Goal: Task Accomplishment & Management: Manage account settings

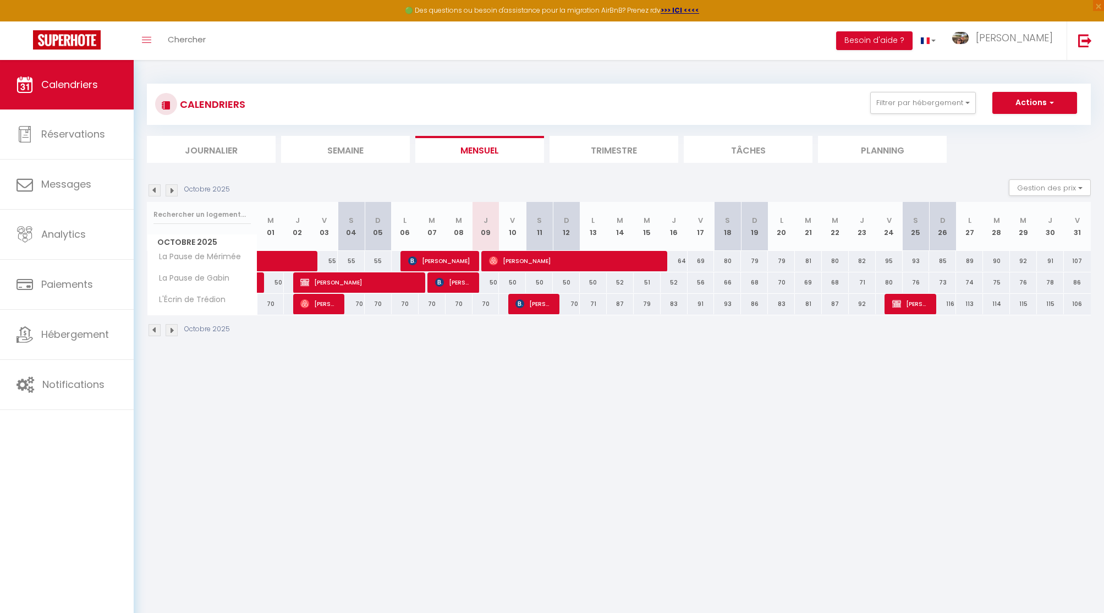
select select
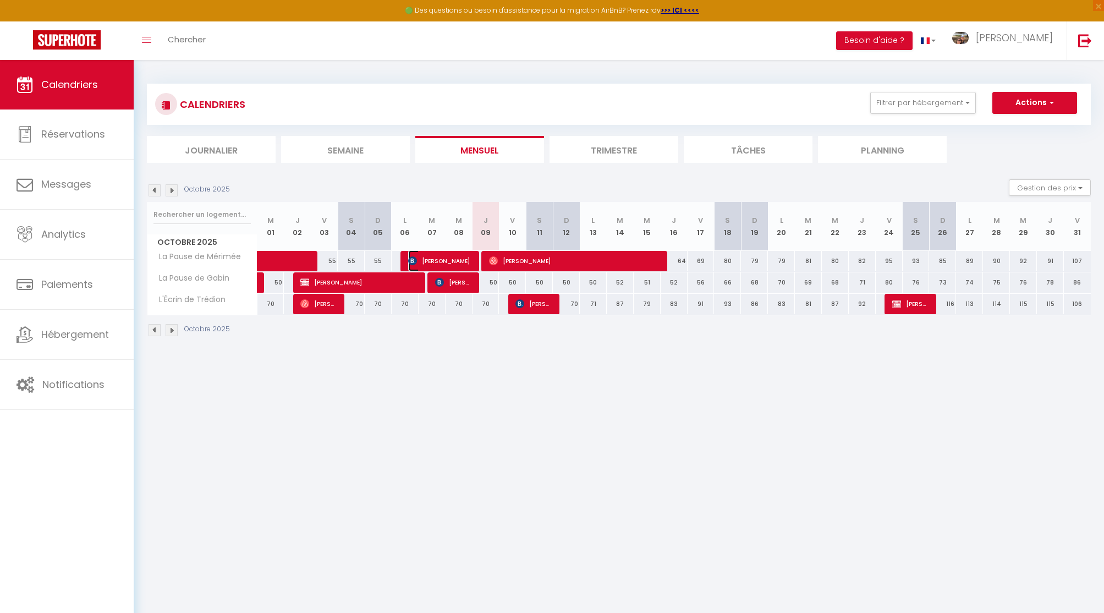
click at [437, 258] on span "[PERSON_NAME]" at bounding box center [439, 260] width 63 height 21
select select "OK"
select select "1"
select select "0"
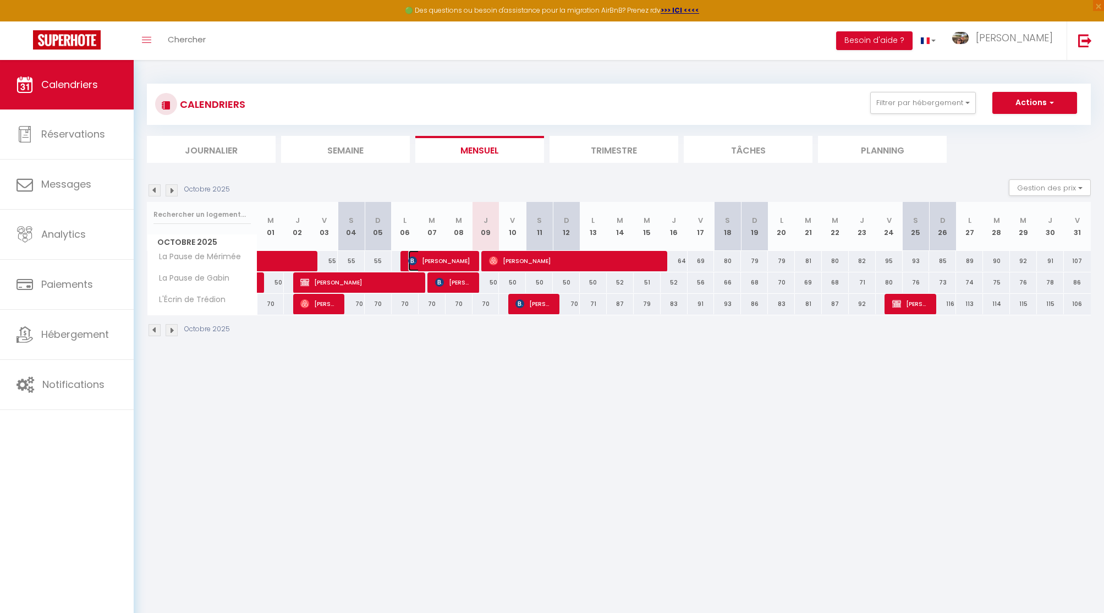
select select "1"
select select
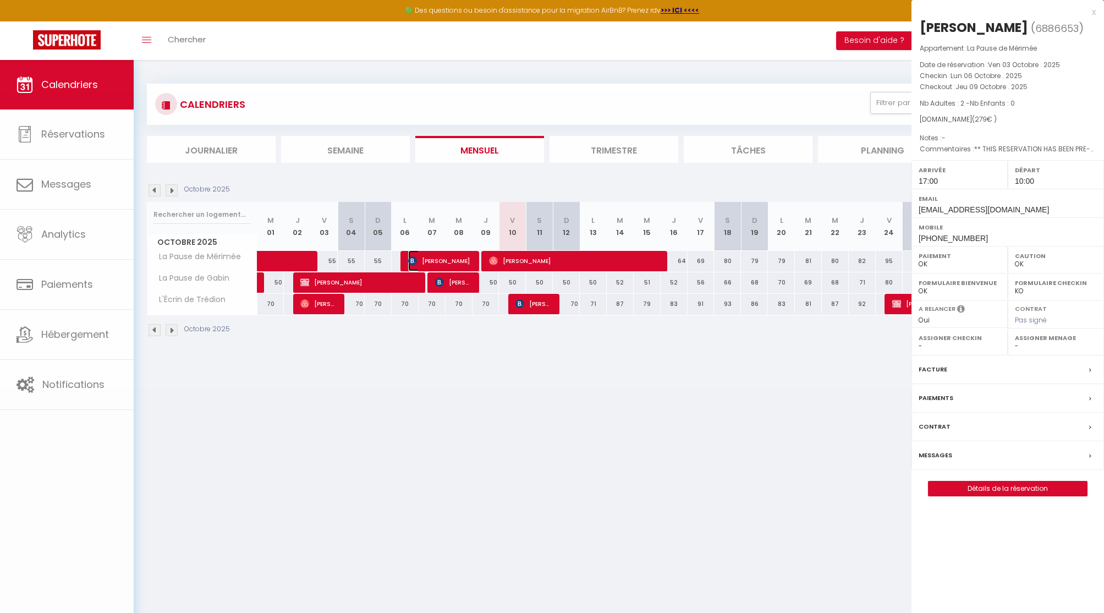
select select "29324"
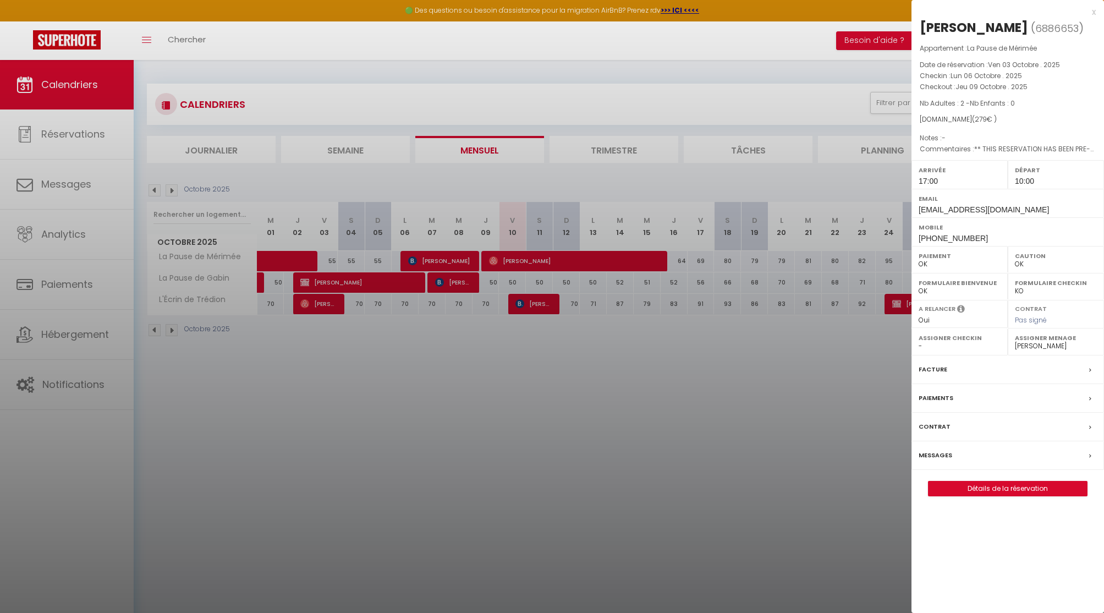
click at [66, 392] on div at bounding box center [552, 306] width 1104 height 613
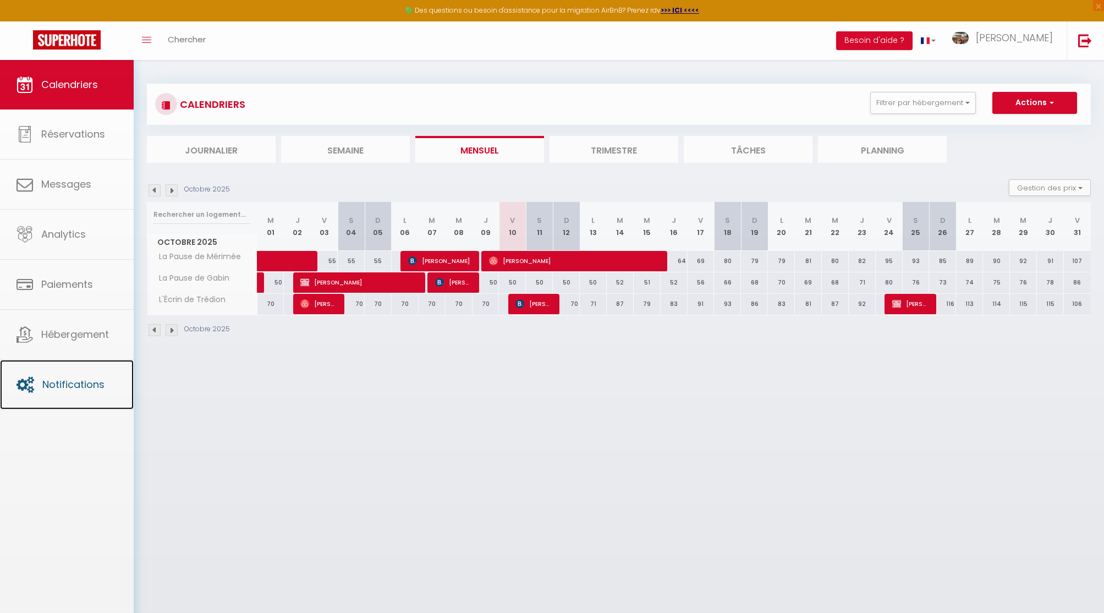
click at [66, 392] on link "Notifications" at bounding box center [67, 384] width 134 height 49
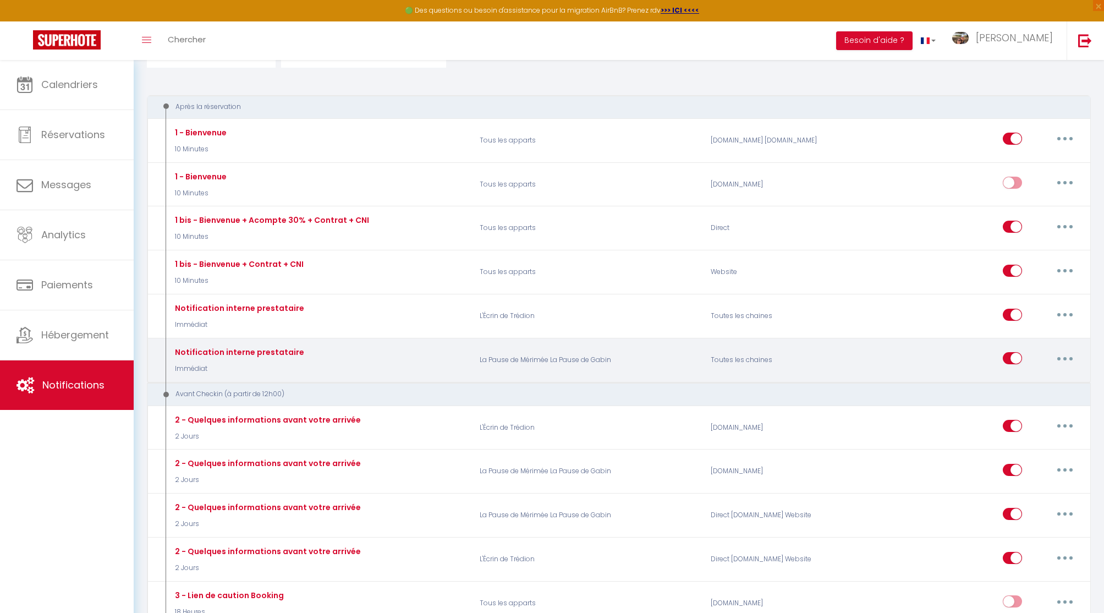
scroll to position [106, 0]
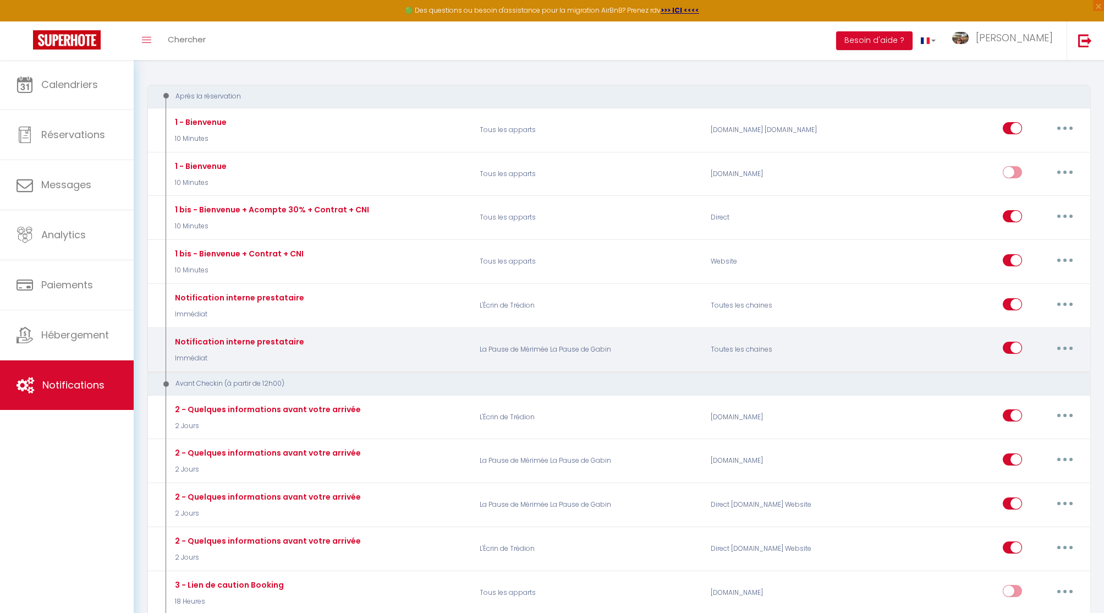
click at [1073, 344] on button "button" at bounding box center [1064, 348] width 31 height 18
click at [1027, 368] on link "Editer" at bounding box center [1035, 373] width 81 height 19
type input "Notification interne prestataire"
select select "Immédiat"
select select
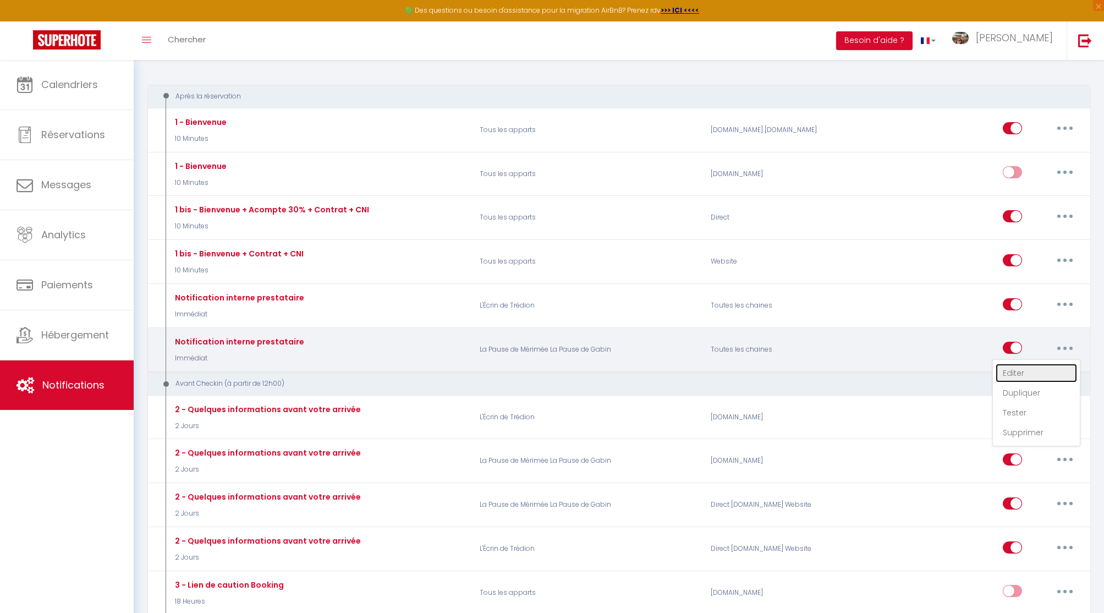
checkbox input "false"
checkbox input "true"
checkbox input "false"
radio input "true"
type input "Nouvelle réservation - [RENTAL:NAME] - [CHECKING:DD-MM-YYYY] au [CHECKOUT:DD-MM…"
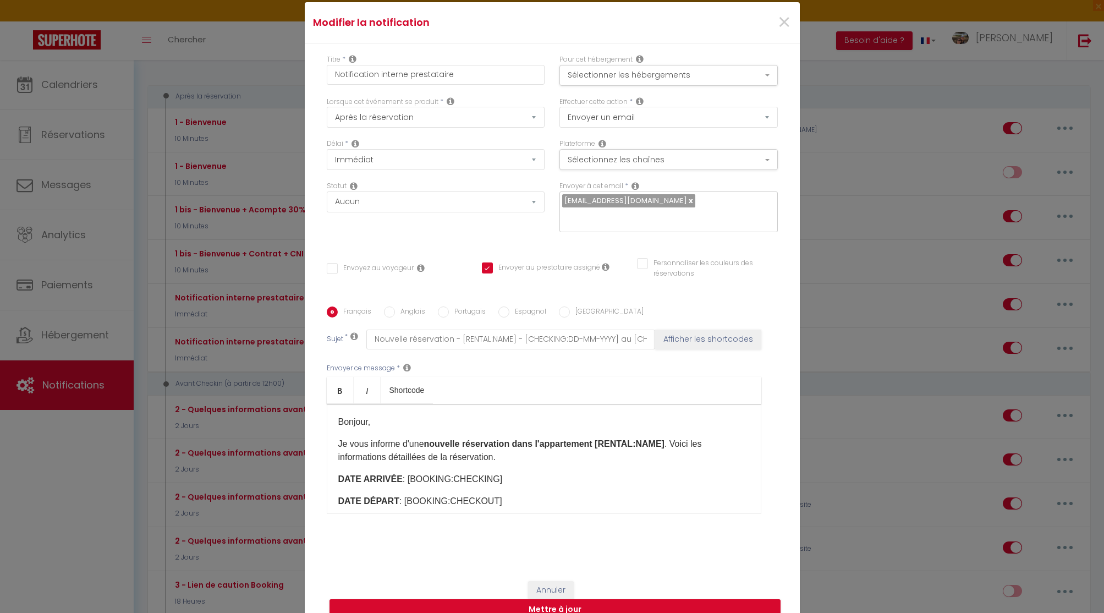
scroll to position [0, 0]
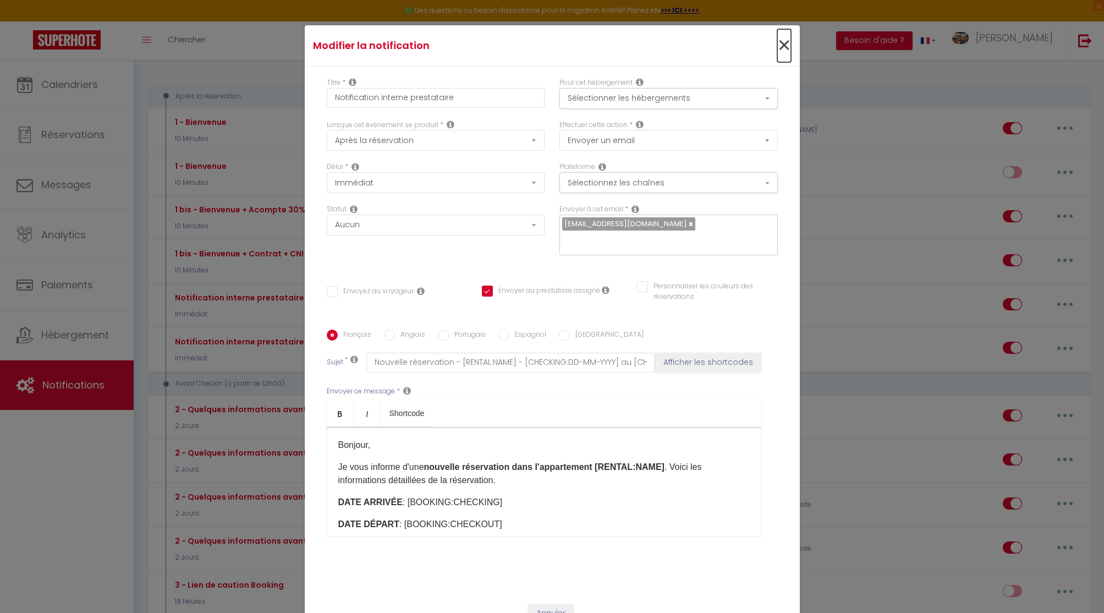
click at [781, 38] on span "×" at bounding box center [784, 45] width 14 height 33
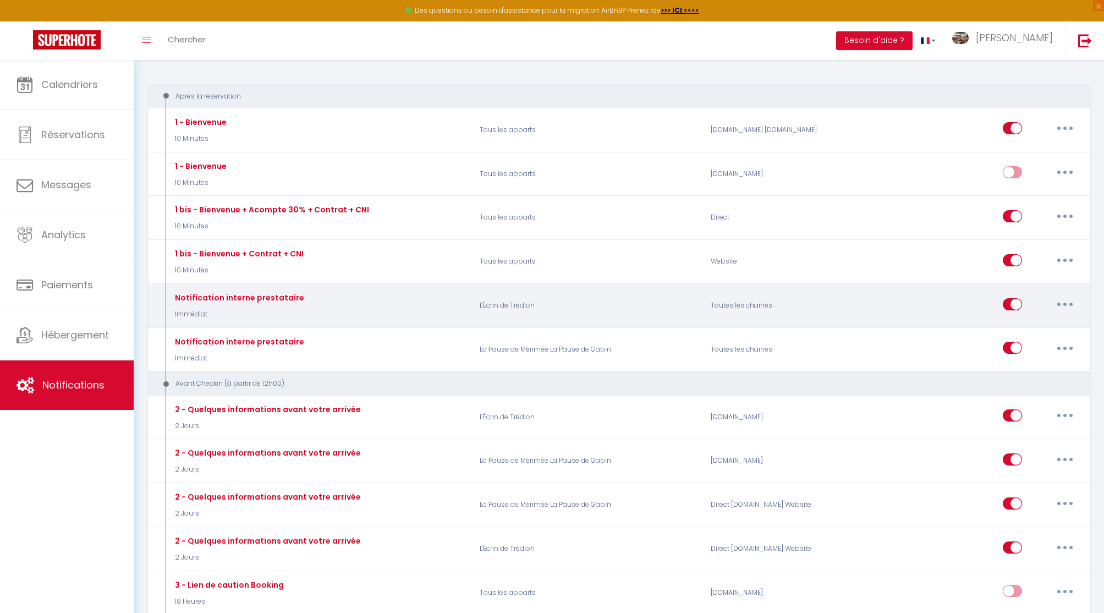
click at [1065, 307] on button "button" at bounding box center [1064, 304] width 31 height 18
click at [1026, 322] on link "Editer" at bounding box center [1035, 329] width 81 height 19
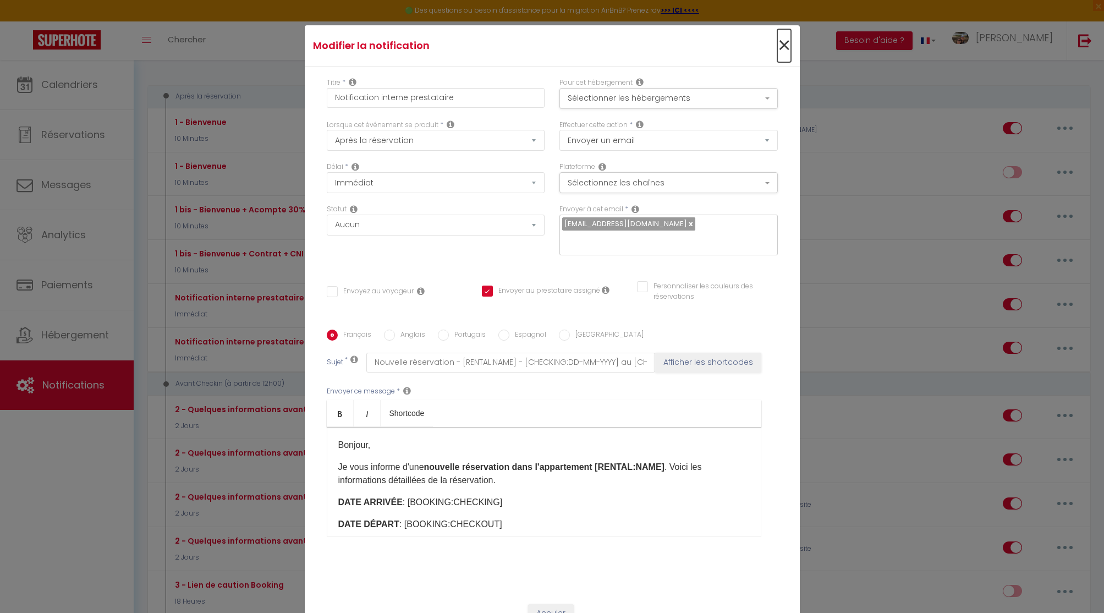
click at [781, 37] on span "×" at bounding box center [784, 45] width 14 height 33
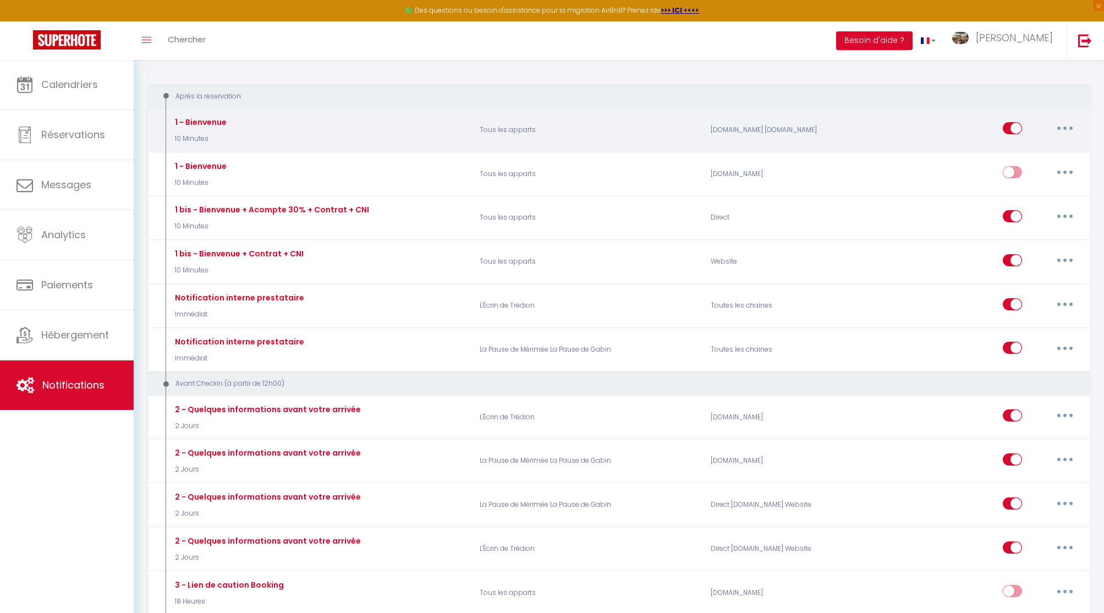
click at [1066, 123] on button "button" at bounding box center [1064, 128] width 31 height 18
click at [1029, 154] on link "Editer" at bounding box center [1035, 153] width 81 height 19
type input "1 - Bienvenue"
select select "10 Minutes"
checkbox input "true"
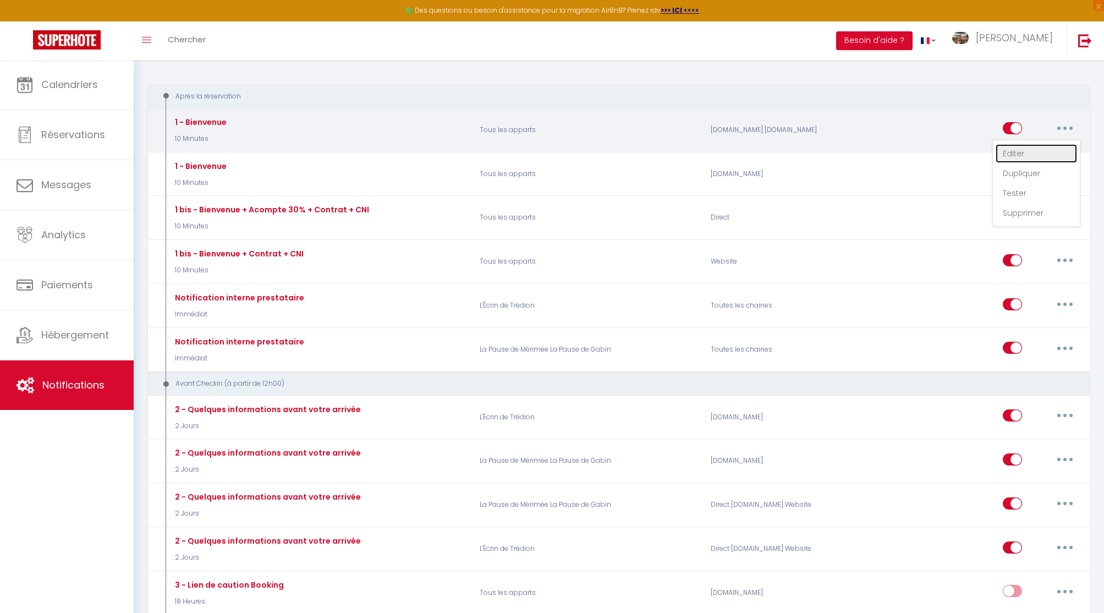
checkbox input "false"
type input "Bienvenue [GUEST:FIRST_NAME] à [RENTAL:NAME]"
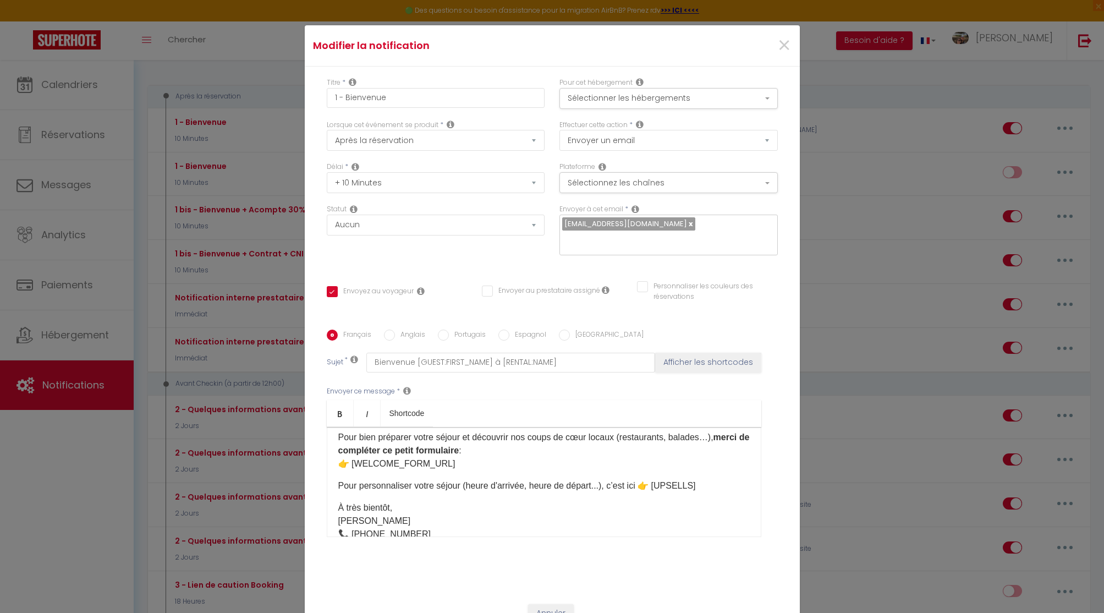
scroll to position [135, 0]
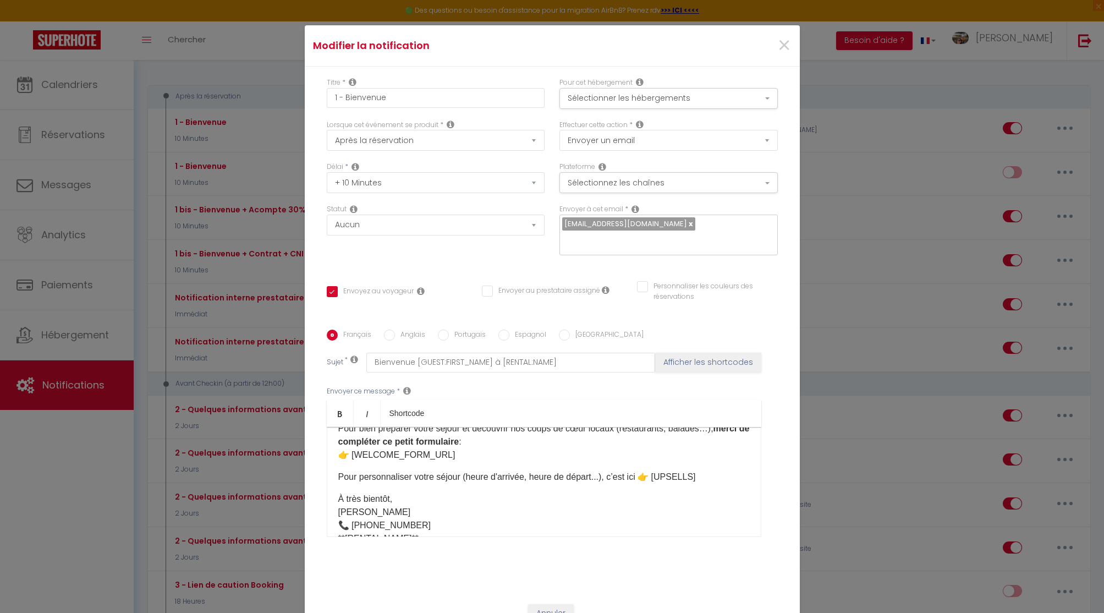
click at [338, 478] on p "Pour personnaliser votre séjour (heure d'arrivée, heure de départ...), c’est ic…" at bounding box center [543, 476] width 411 height 13
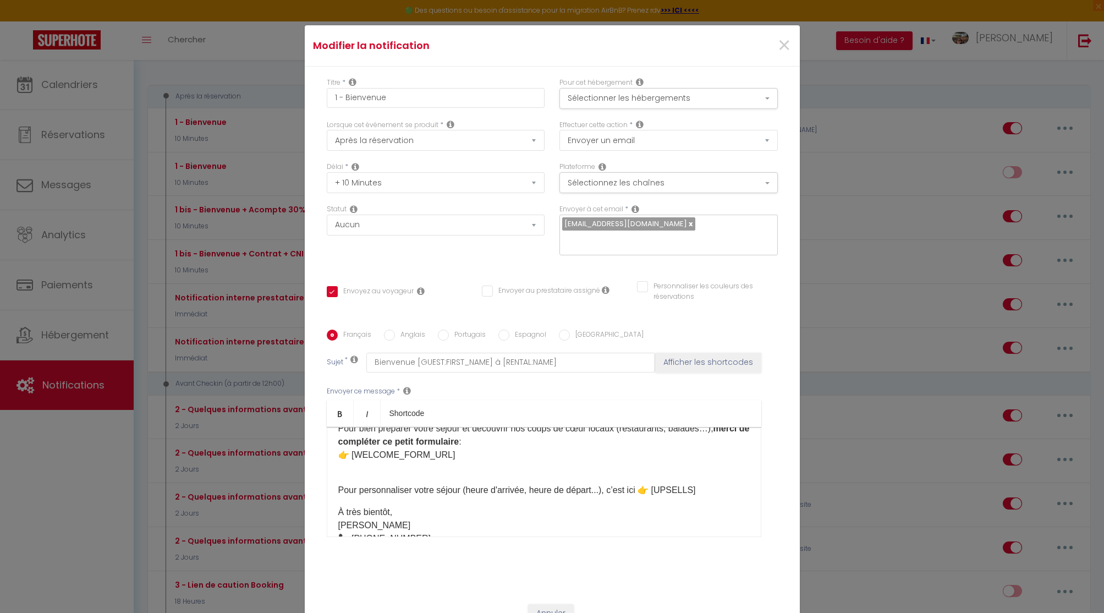
scroll to position [66, 0]
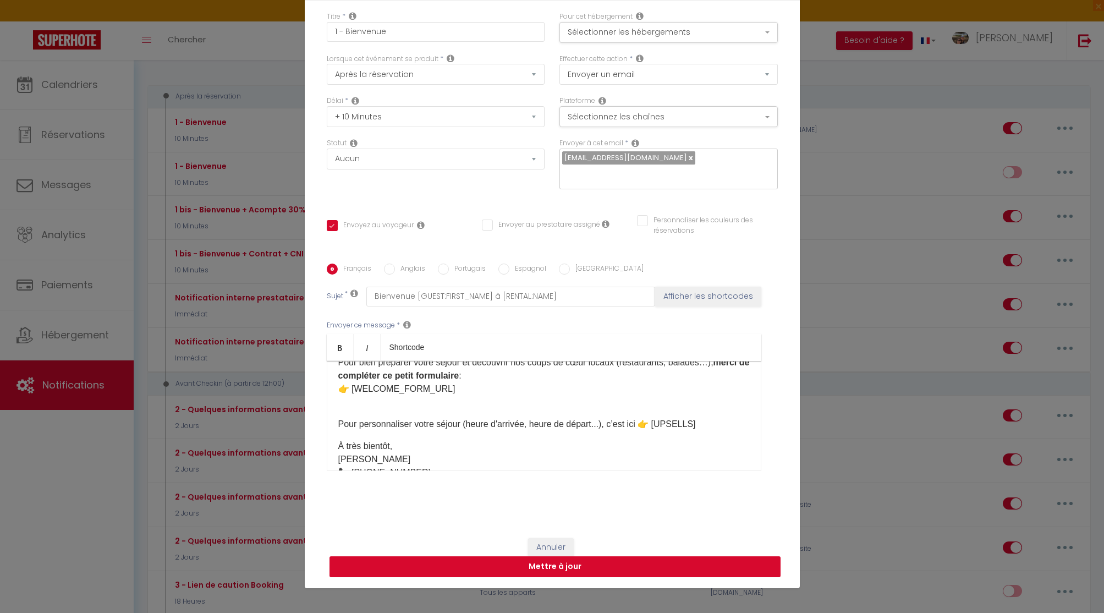
click at [562, 568] on button "Mettre à jour" at bounding box center [554, 566] width 451 height 21
checkbox input "true"
checkbox input "false"
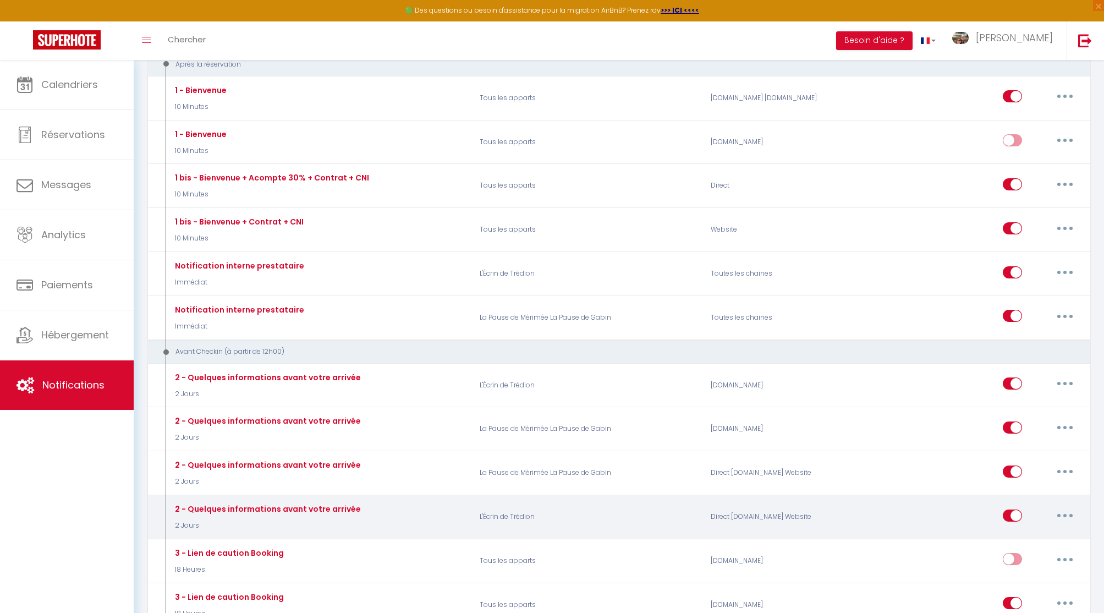
scroll to position [190, 0]
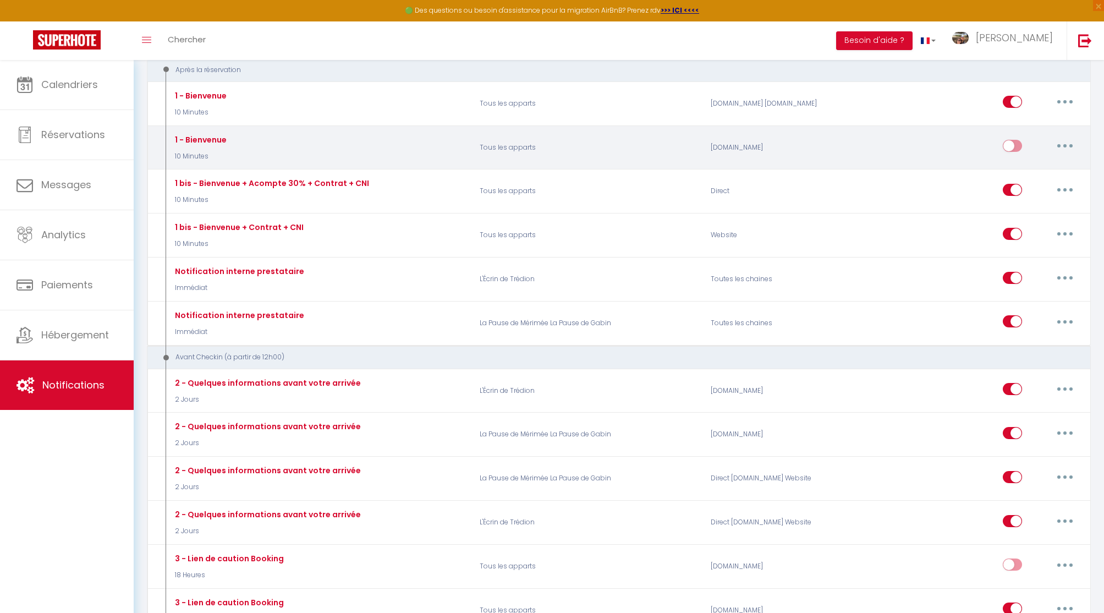
click at [1059, 142] on button "button" at bounding box center [1064, 146] width 31 height 18
click at [1032, 163] on link "Editer" at bounding box center [1035, 171] width 81 height 19
type input "1 - Bienvenue"
select select "10 Minutes"
select select
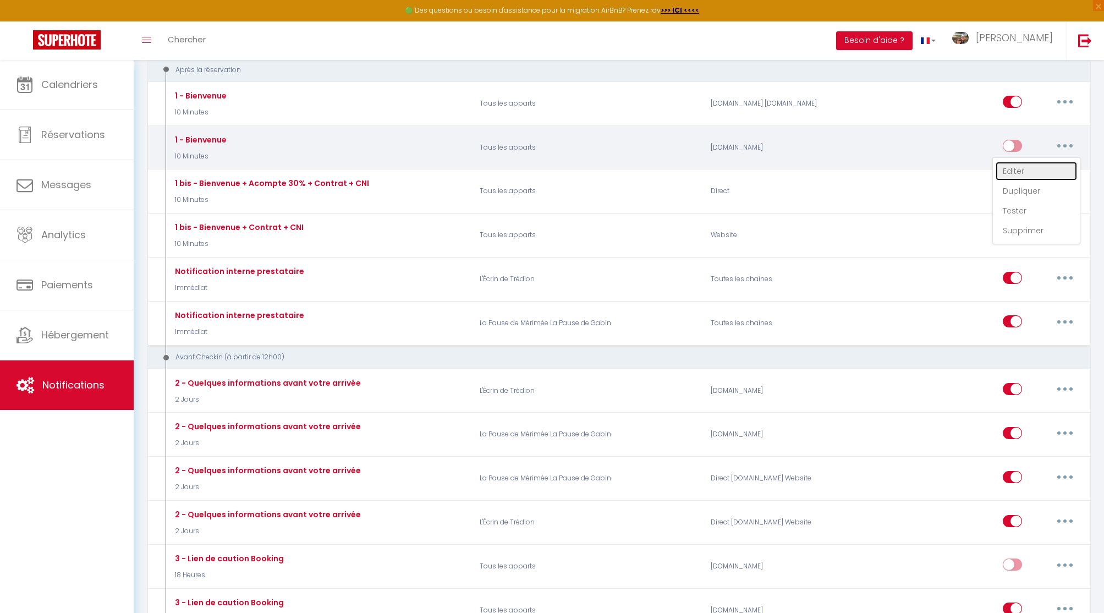
checkbox input "true"
checkbox input "false"
radio input "true"
type input "Bienvenue - [GUEST:FIRST_NAME] [GUEST:LAST_NAME] - [RENTAL:NAME]"
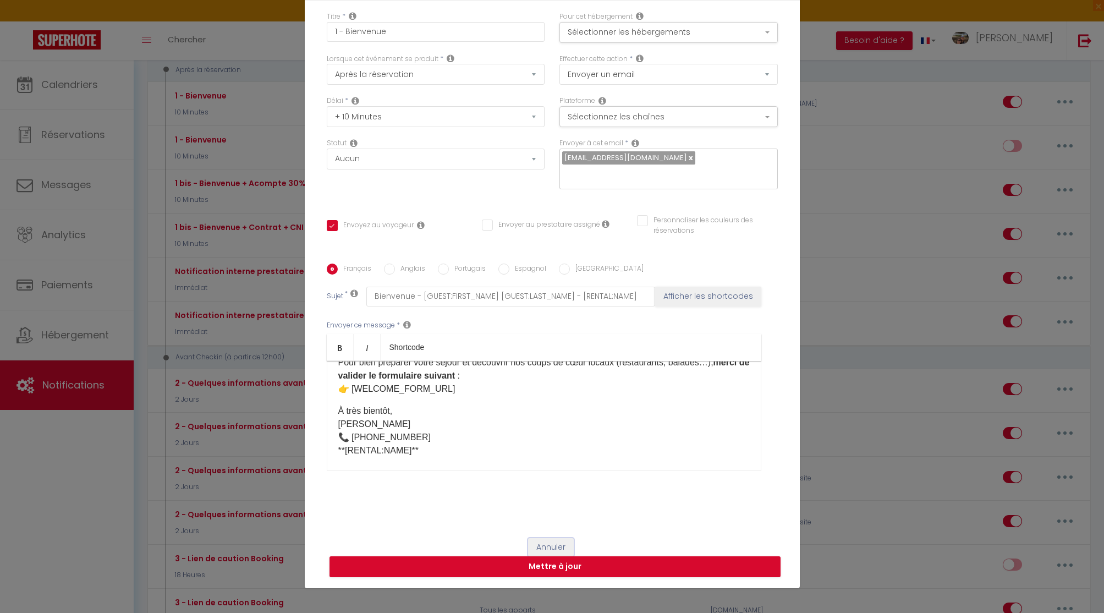
click at [548, 538] on button "Annuler" at bounding box center [551, 547] width 46 height 19
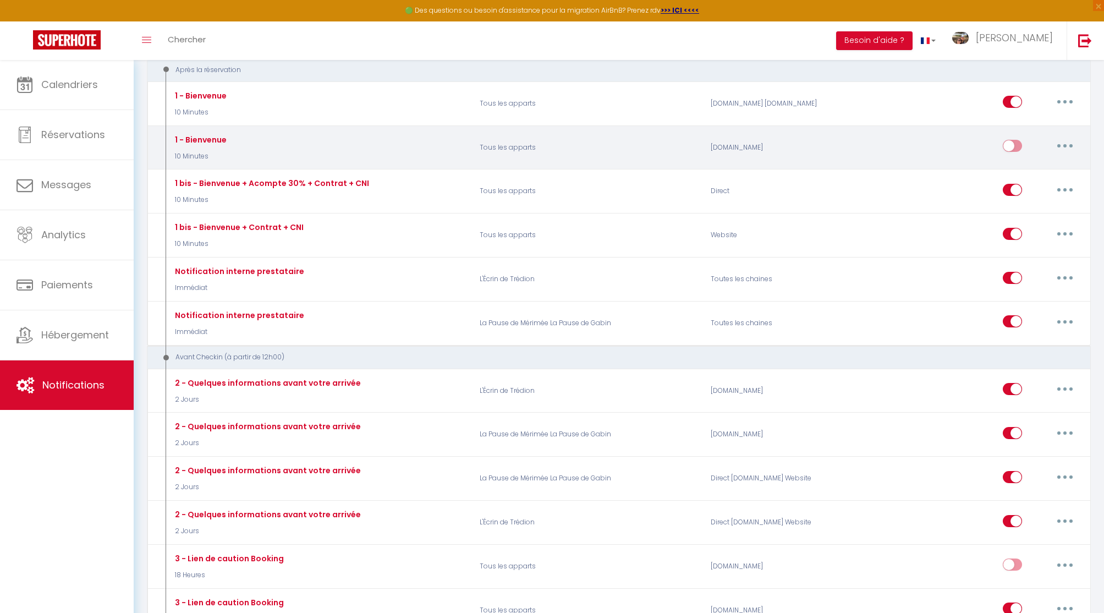
click at [1063, 143] on button "button" at bounding box center [1064, 146] width 31 height 18
click at [1025, 229] on link "Supprimer" at bounding box center [1035, 230] width 81 height 19
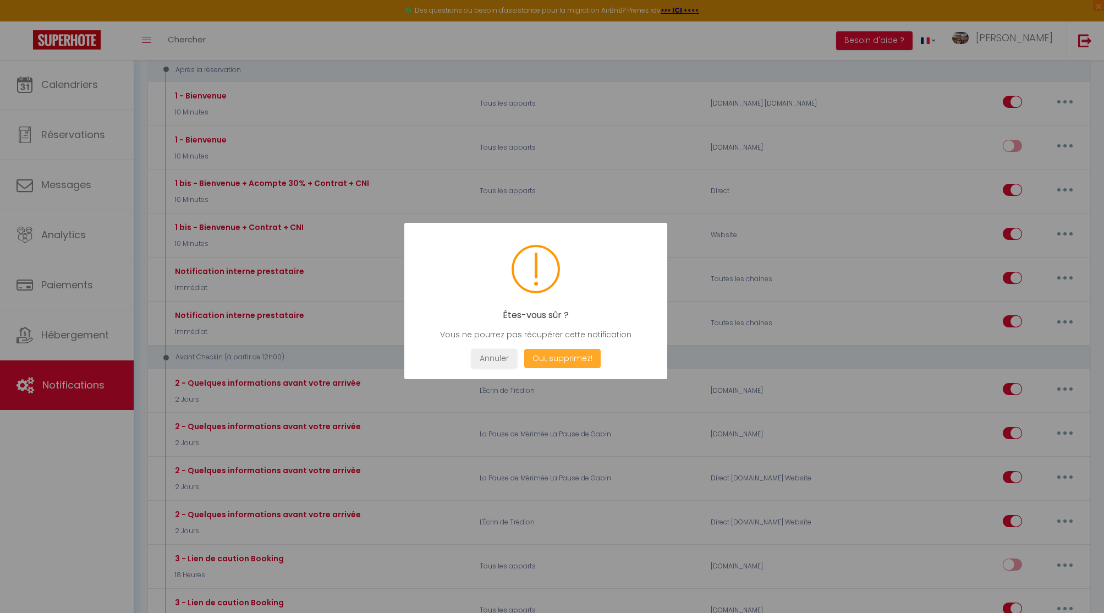
click at [562, 358] on button "Oui, supprimez!" at bounding box center [562, 358] width 76 height 19
checkbox input "true"
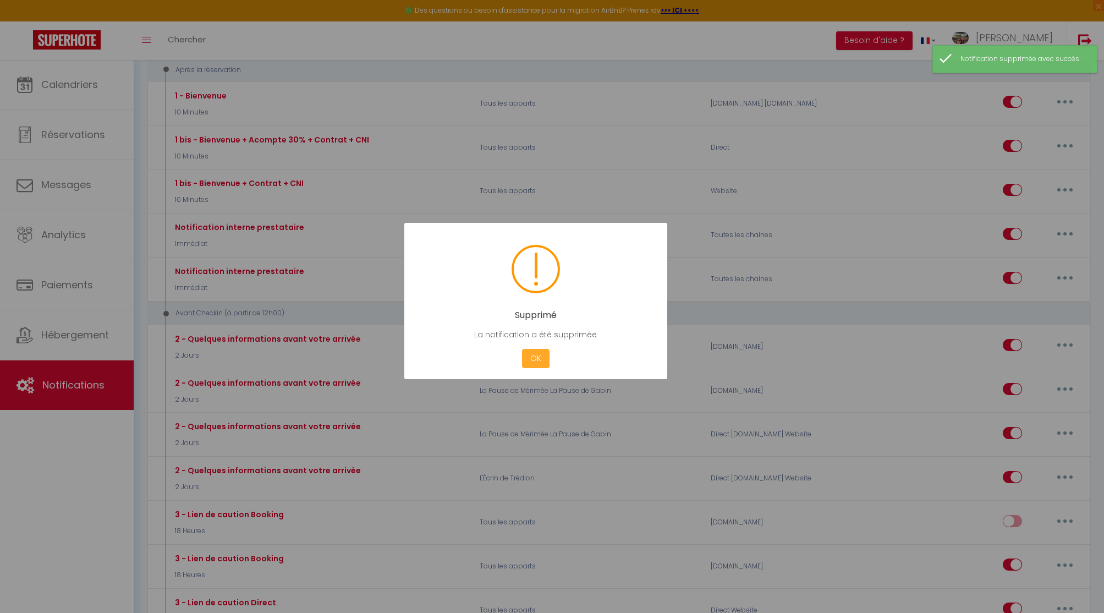
click at [530, 356] on button "OK" at bounding box center [535, 358] width 27 height 19
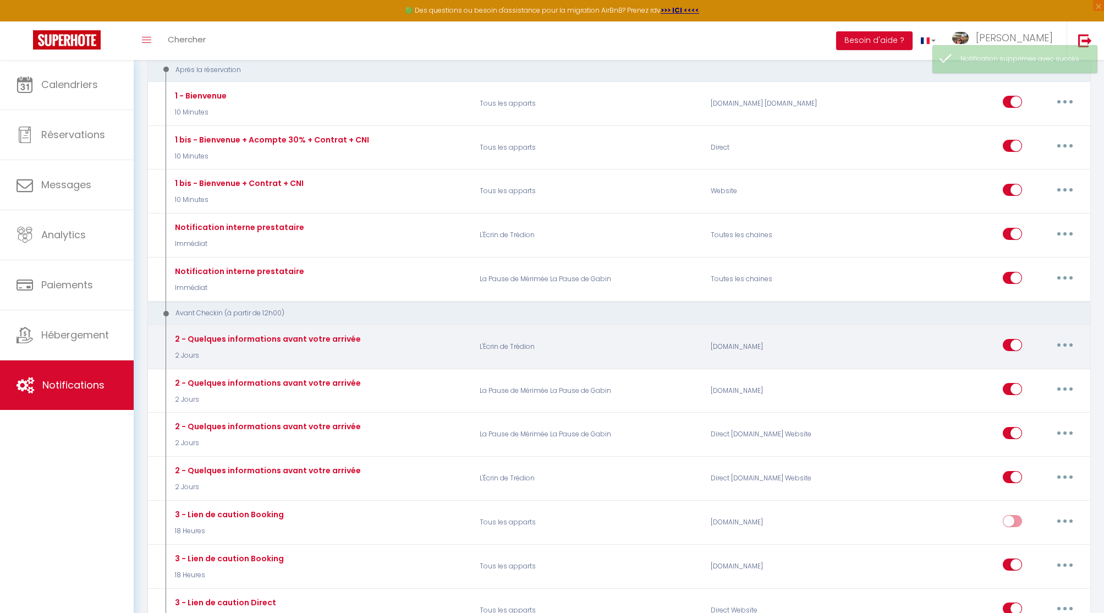
click at [1059, 344] on button "button" at bounding box center [1064, 345] width 31 height 18
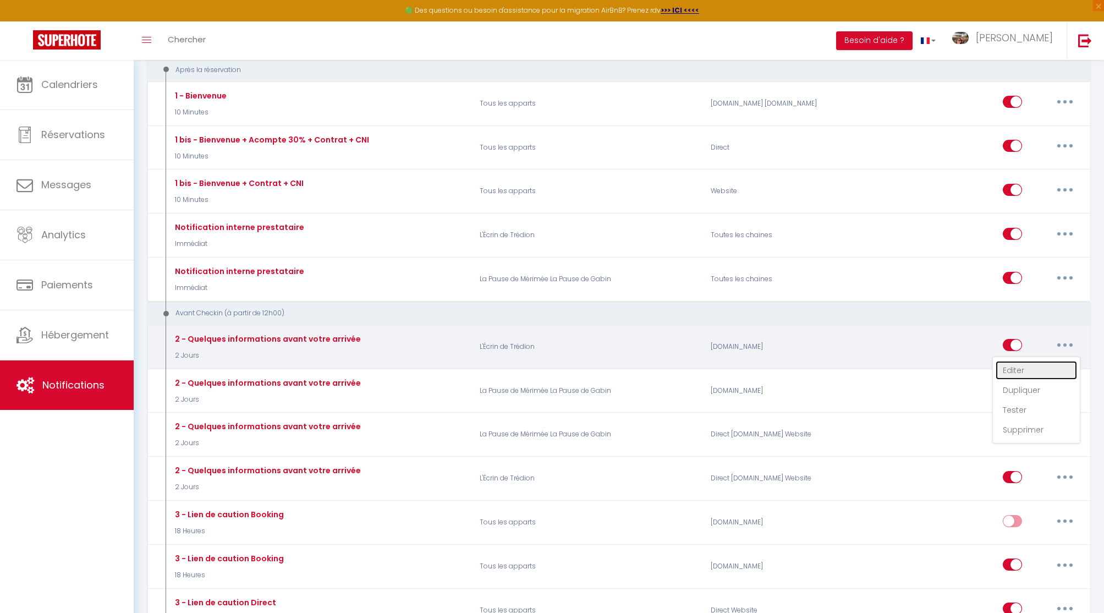
click at [1023, 366] on link "Editer" at bounding box center [1035, 370] width 81 height 19
type input "2 - Quelques informations avant votre arrivée"
select select "2 Jours"
select select
checkbox input "true"
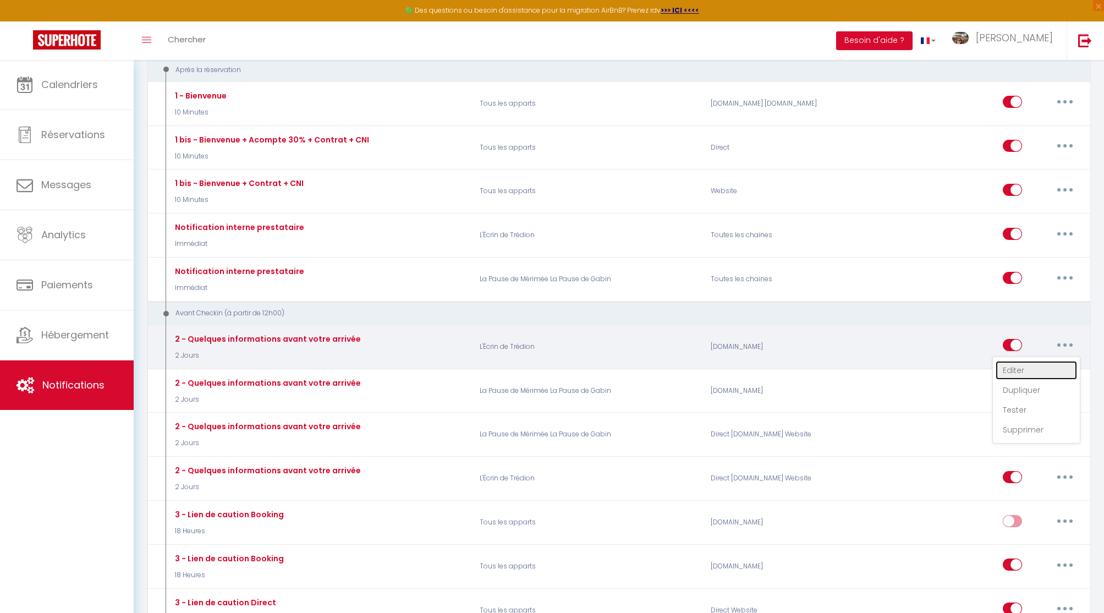
checkbox input "false"
radio input "true"
type input "Quelques information avant votre arrivée - [RENTAL:NAME]"
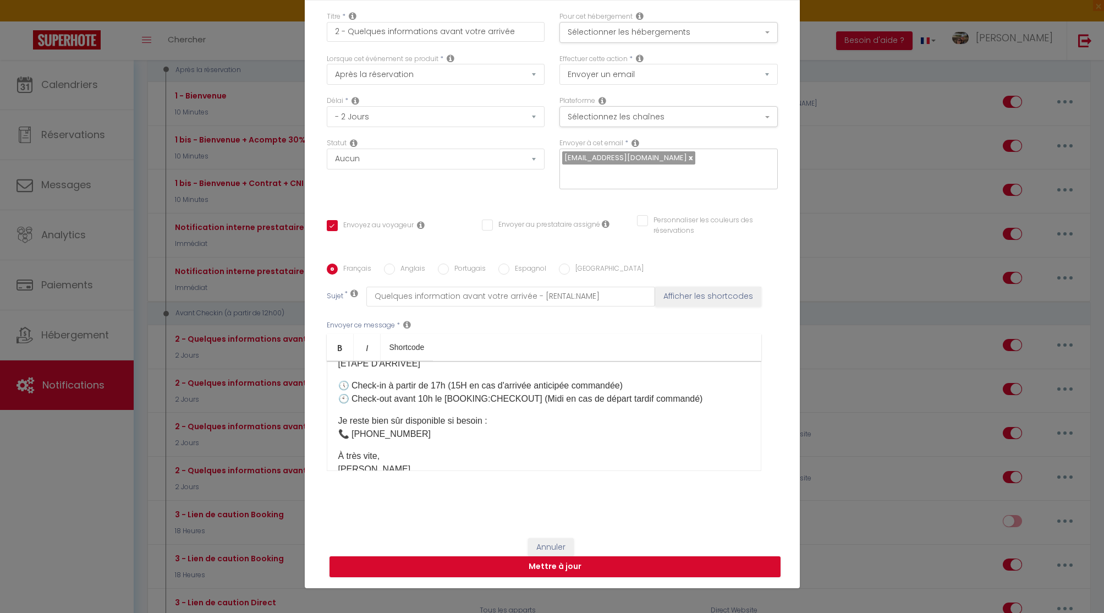
scroll to position [258, 0]
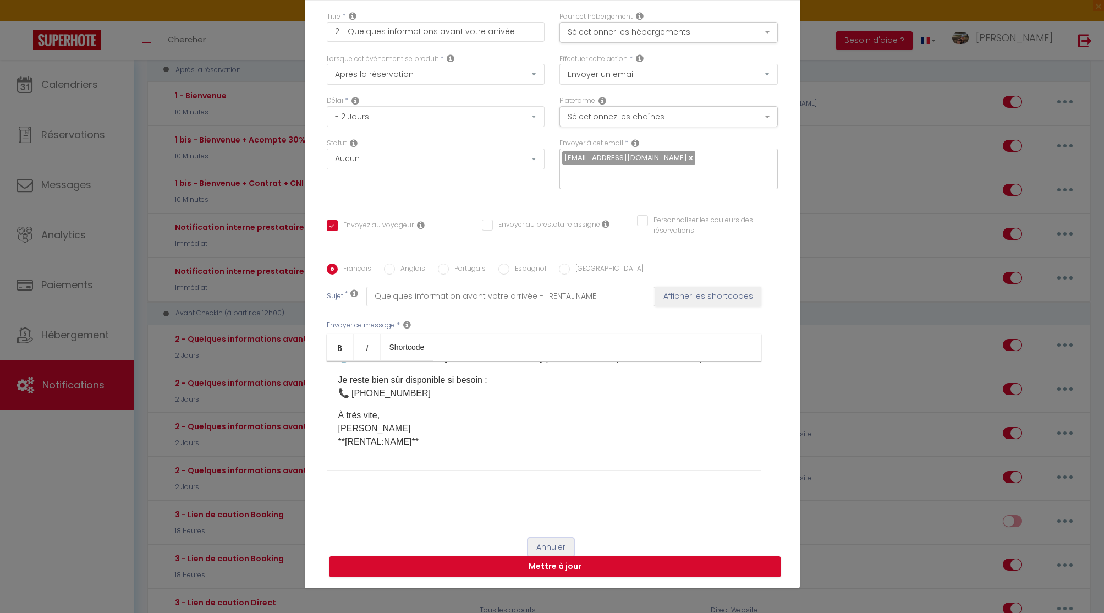
click at [549, 546] on button "Annuler" at bounding box center [551, 547] width 46 height 19
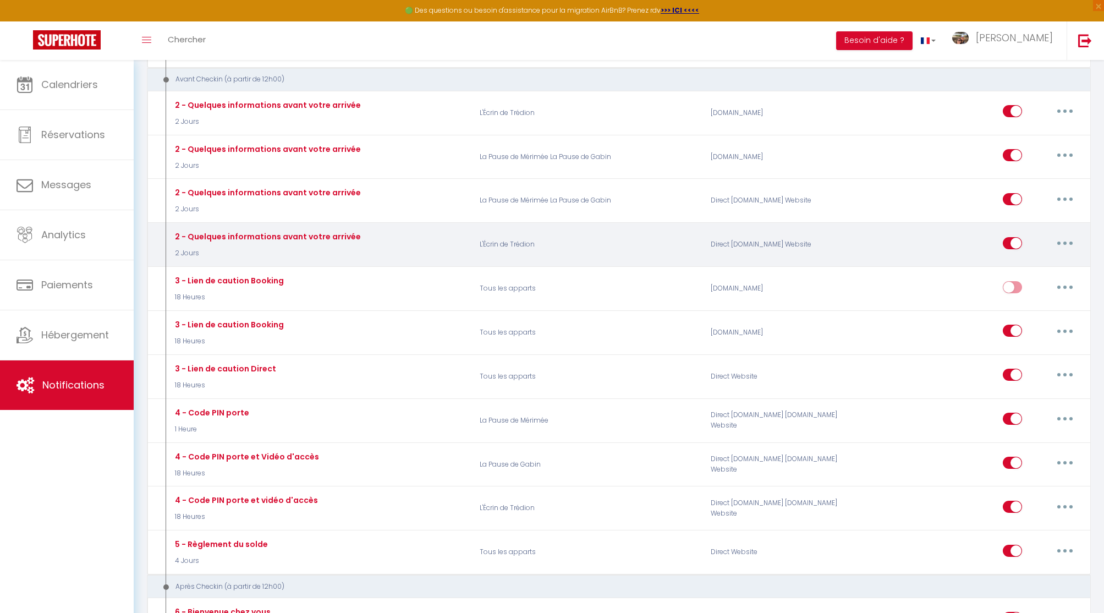
scroll to position [444, 0]
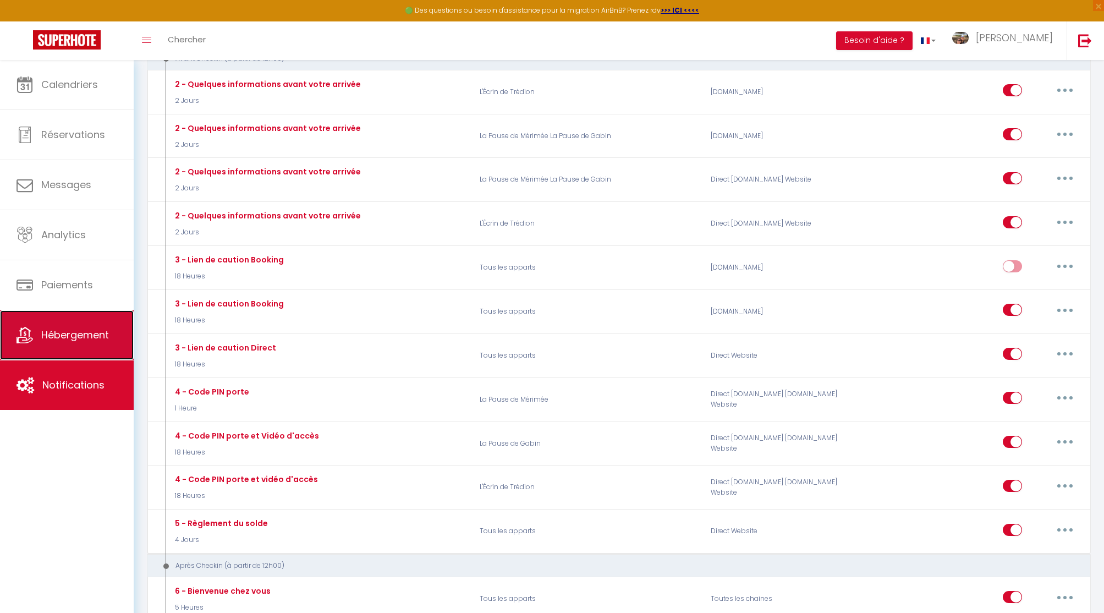
click at [64, 338] on span "Hébergement" at bounding box center [75, 335] width 68 height 14
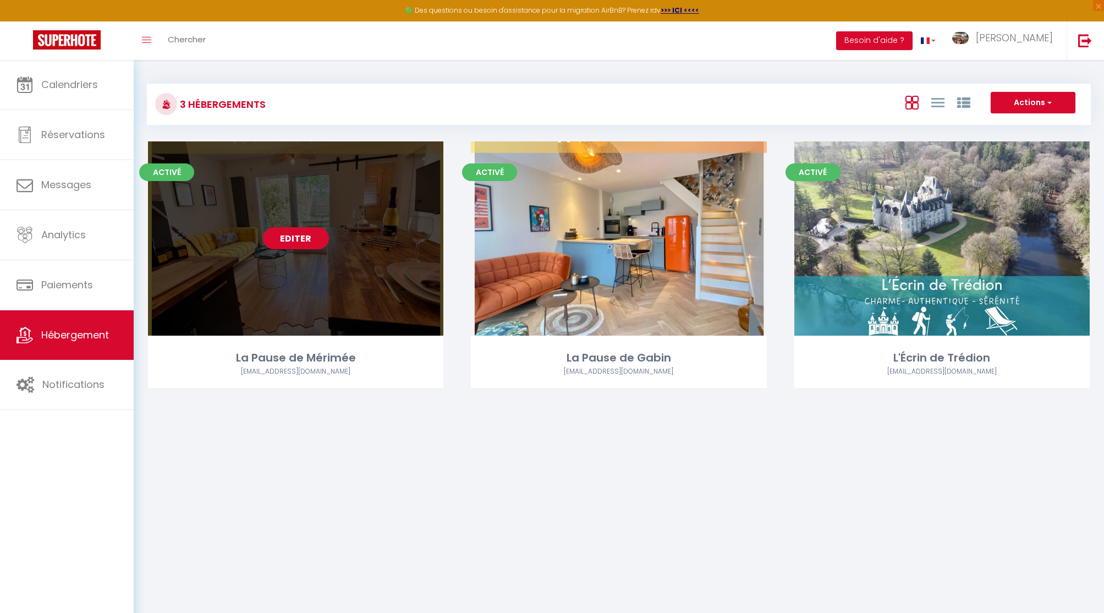
click at [306, 236] on link "Editer" at bounding box center [296, 238] width 66 height 22
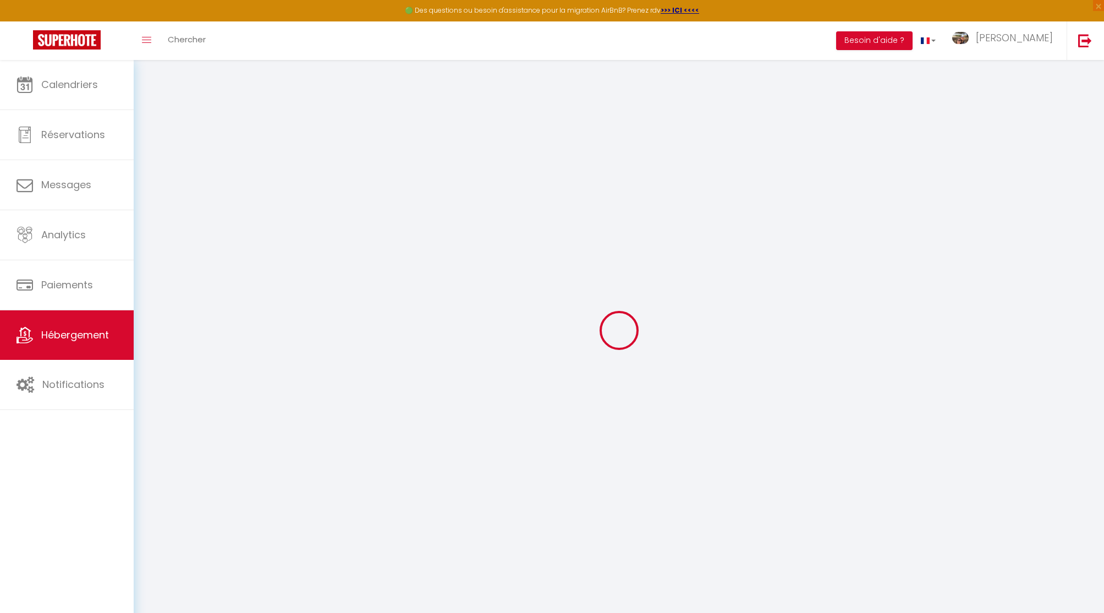
type input "La Pause de Mérimée"
type input "[PERSON_NAME] et [PERSON_NAME]"
type input "GUEGAN PETITRENAUD"
type input "41.5 Trévadoret"
type input "56420"
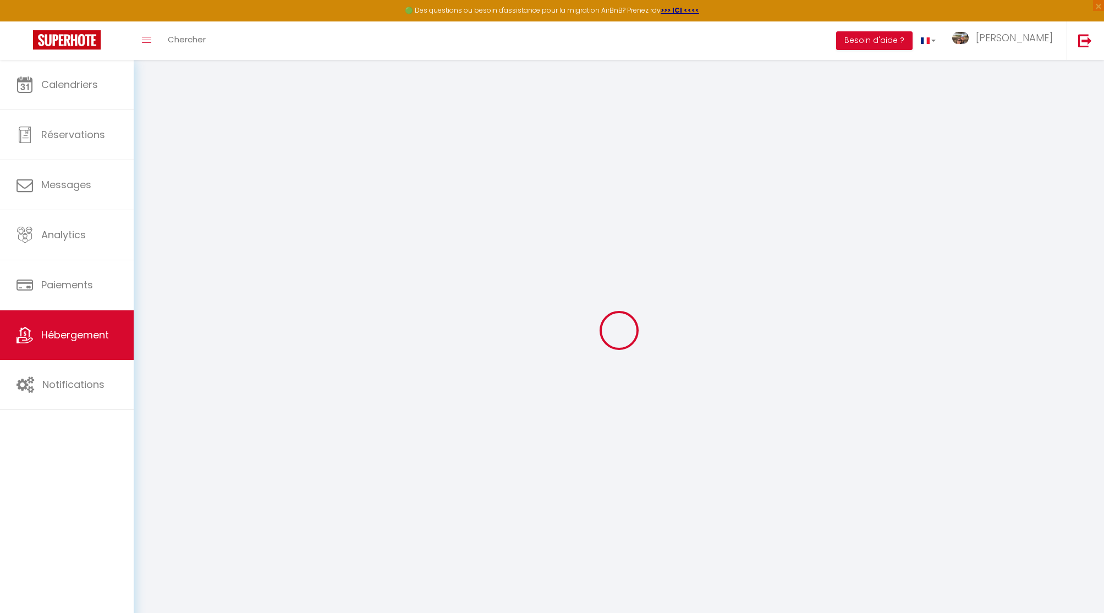
type input "Cruguel"
select select "2"
type input "65"
type input "60"
type input "5"
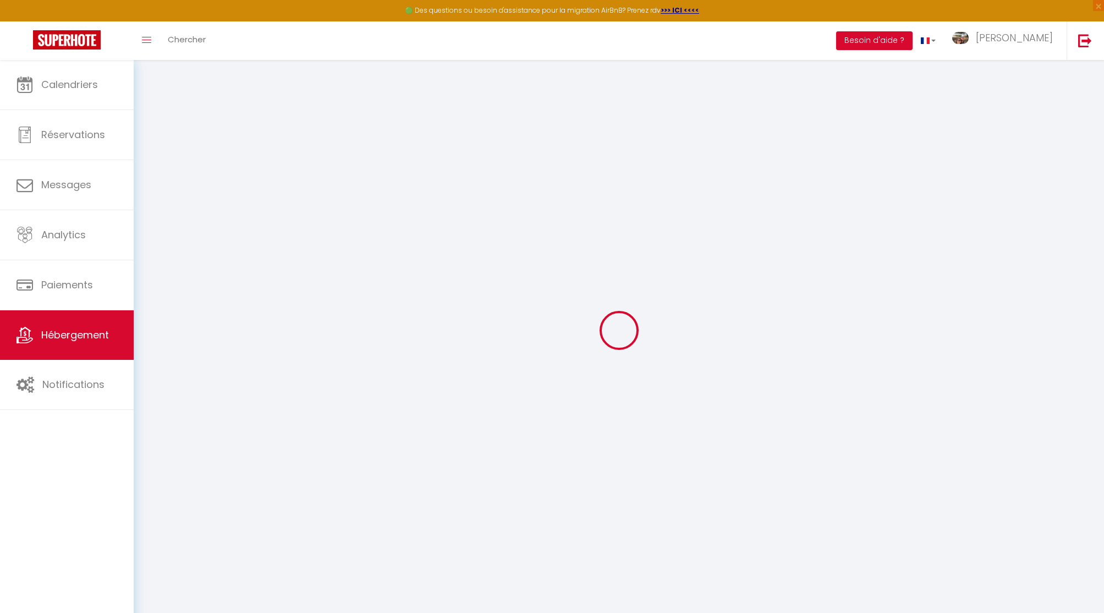
type input "4.3"
type input "500"
select select
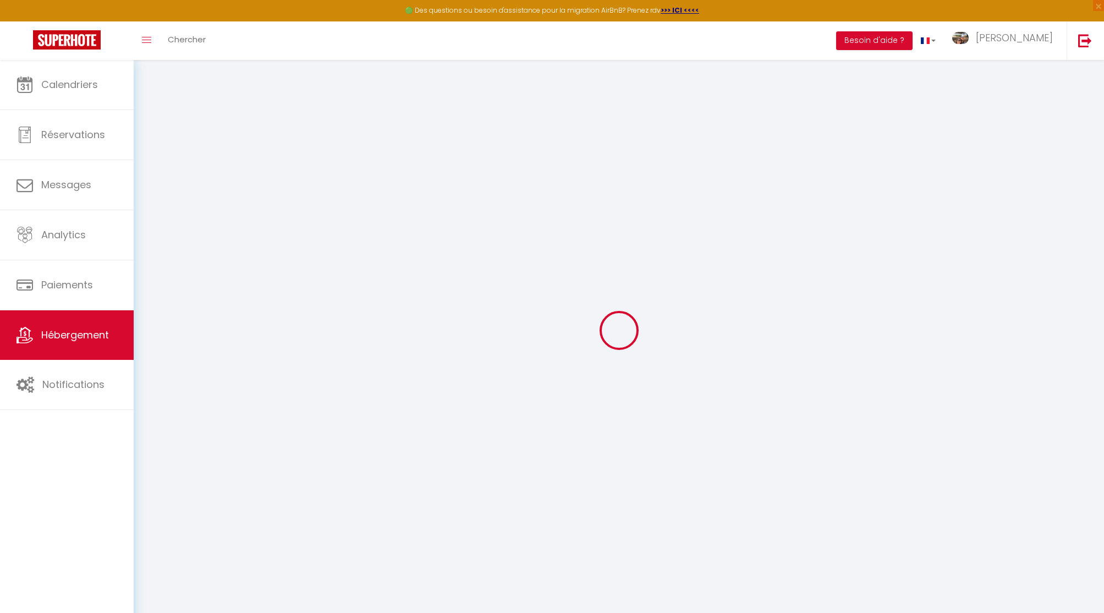
select select
type input "RUE [PERSON_NAME]"
type input "56000"
type input "Vannes"
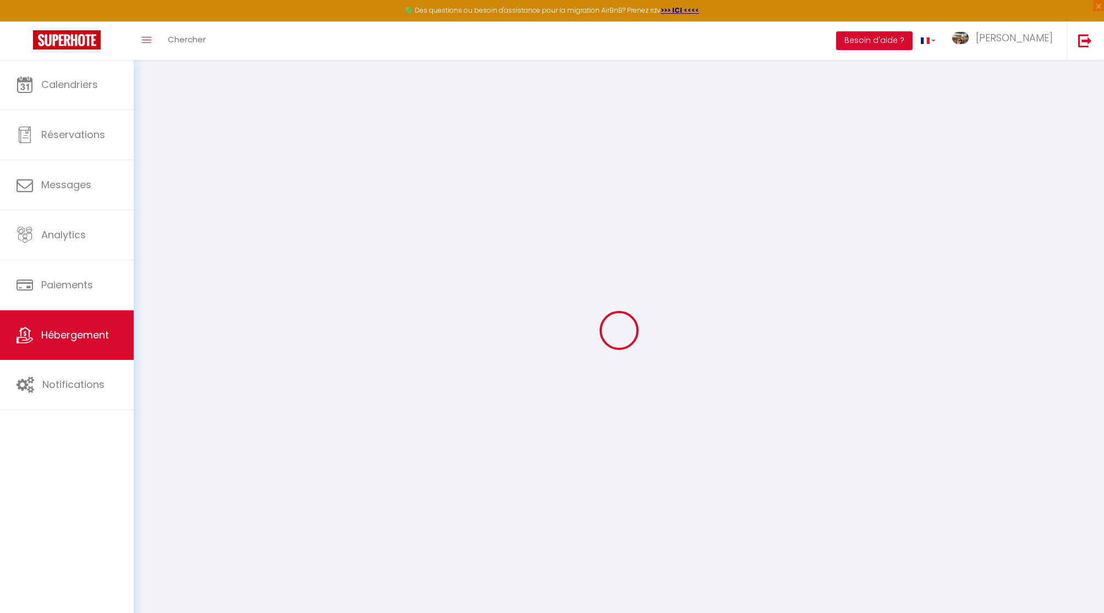
type input "[EMAIL_ADDRESS][DOMAIN_NAME]"
select select "1012"
checkbox input "true"
checkbox input "false"
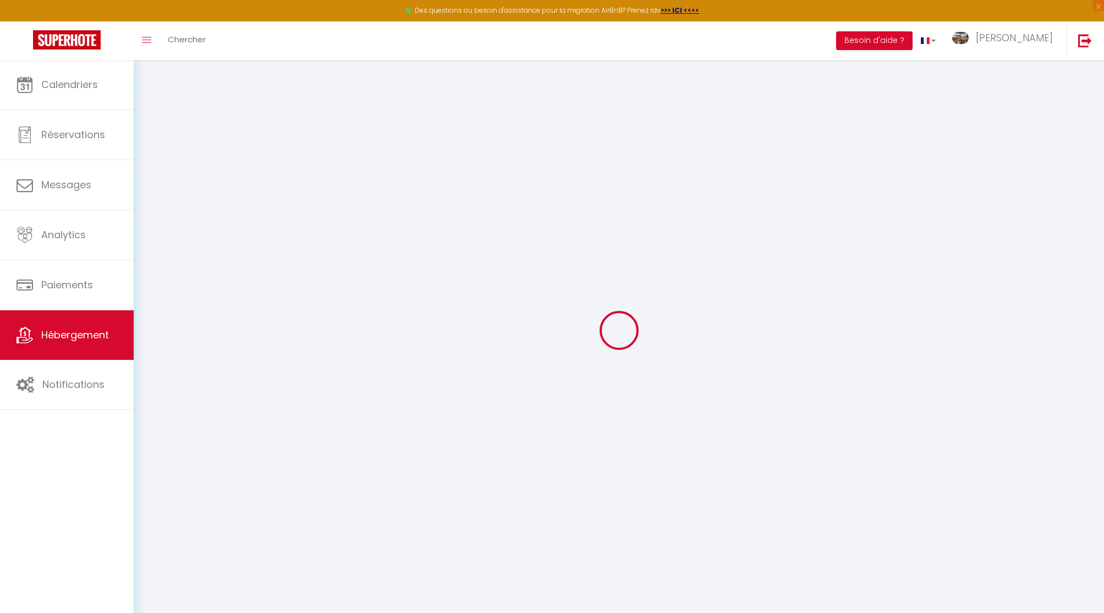
checkbox input "false"
radio input "true"
type input "5"
type input "50"
type input "0"
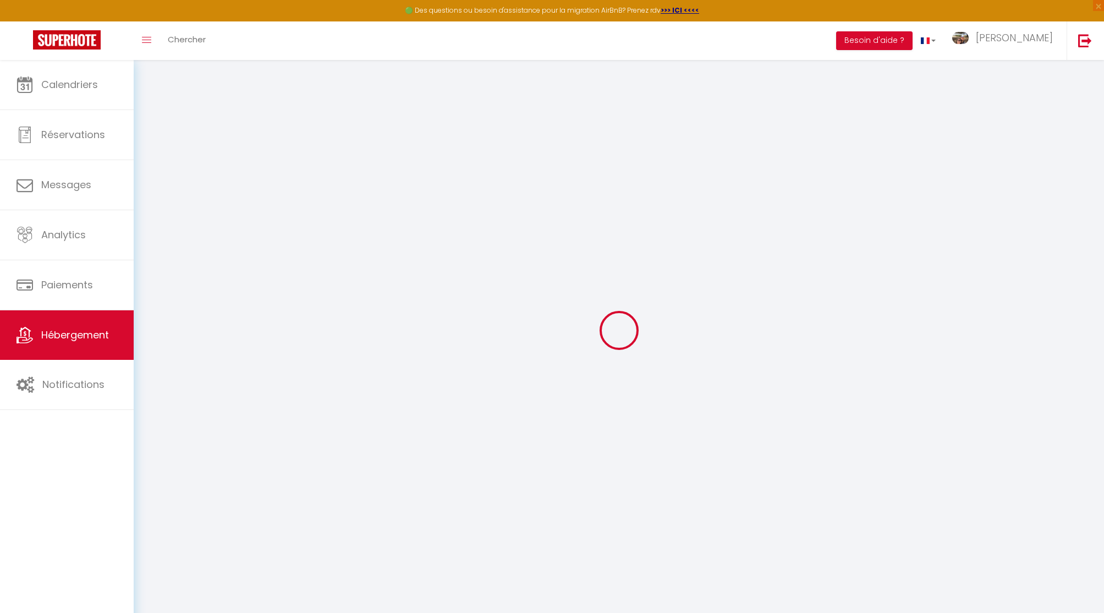
type input "0"
type input "15"
select select
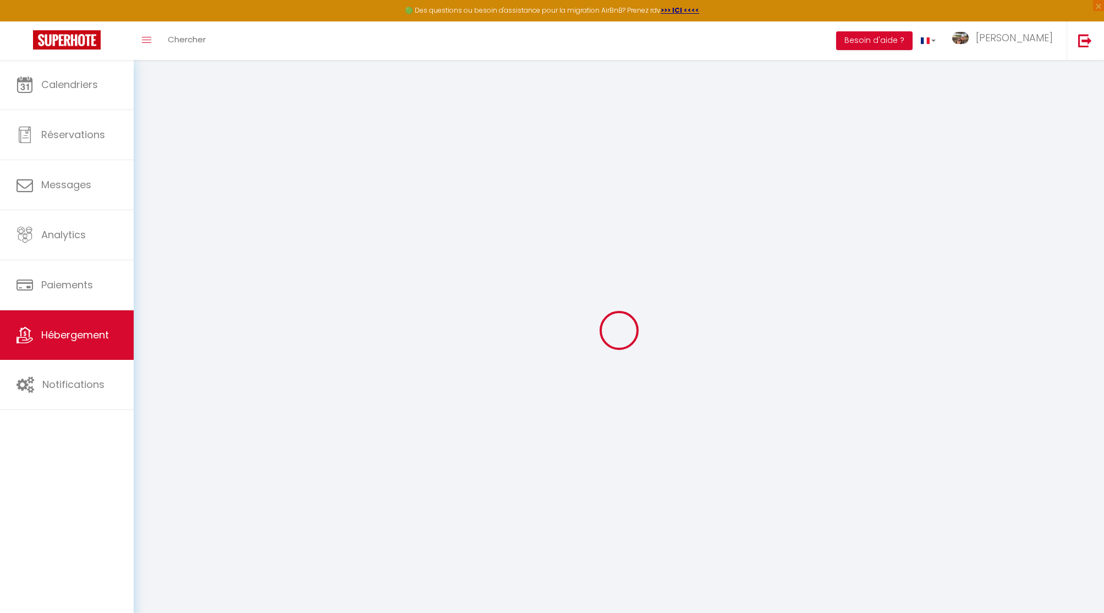
select select
checkbox input "true"
checkbox input "false"
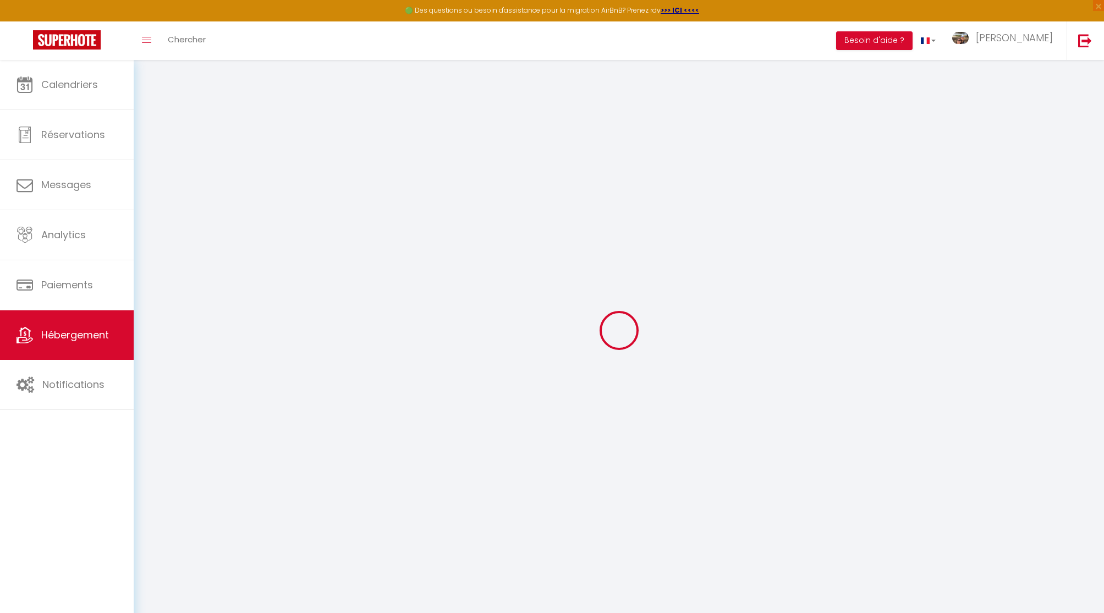
checkbox input "false"
select select
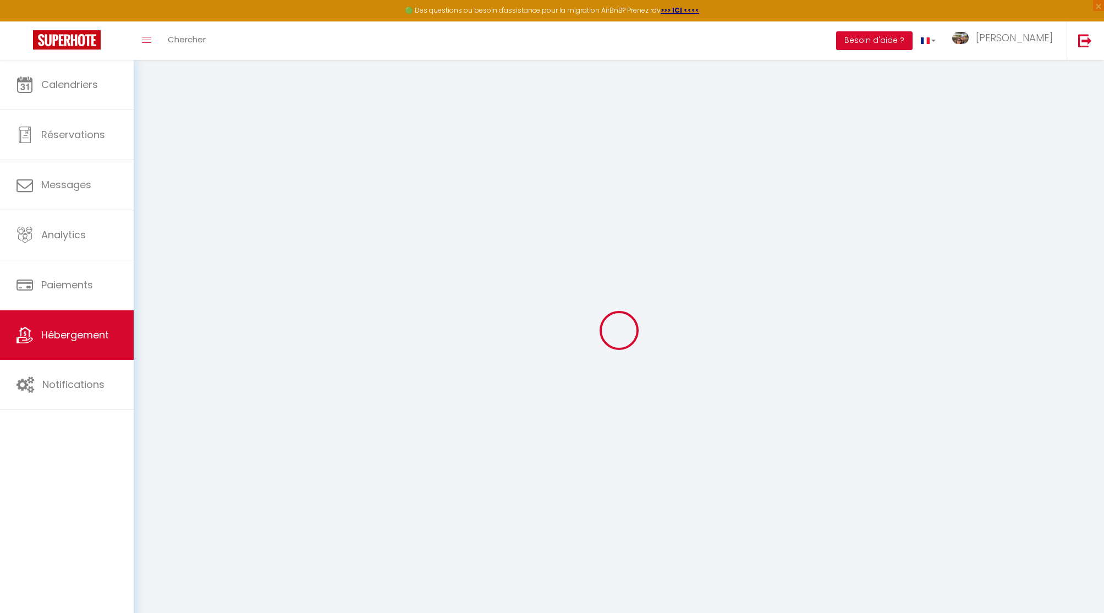
select select
checkbox input "true"
checkbox input "false"
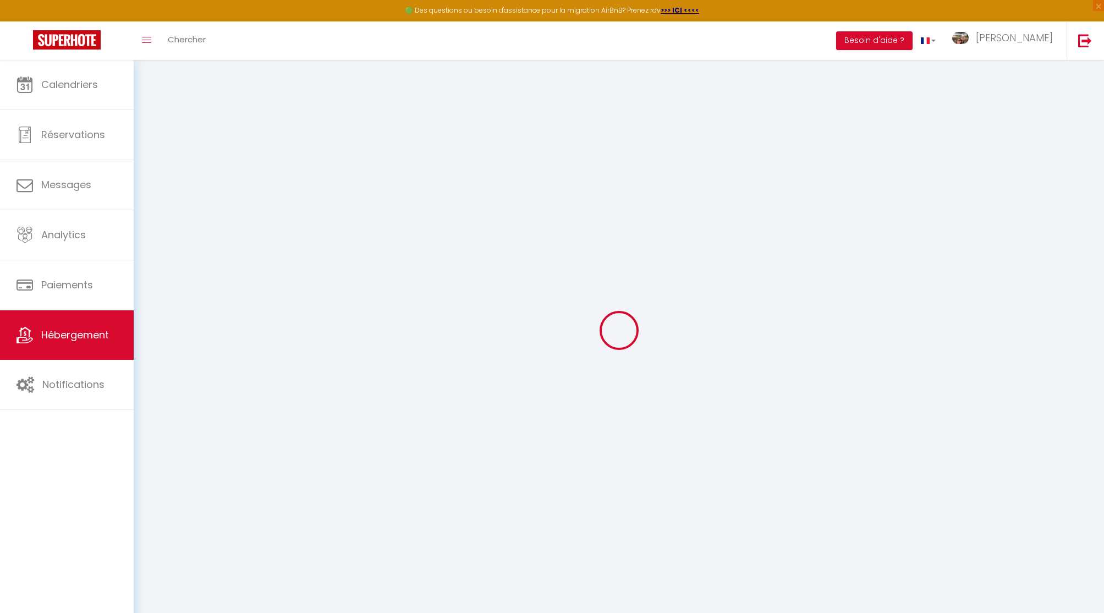
checkbox input "true"
checkbox input "false"
select select "17:00"
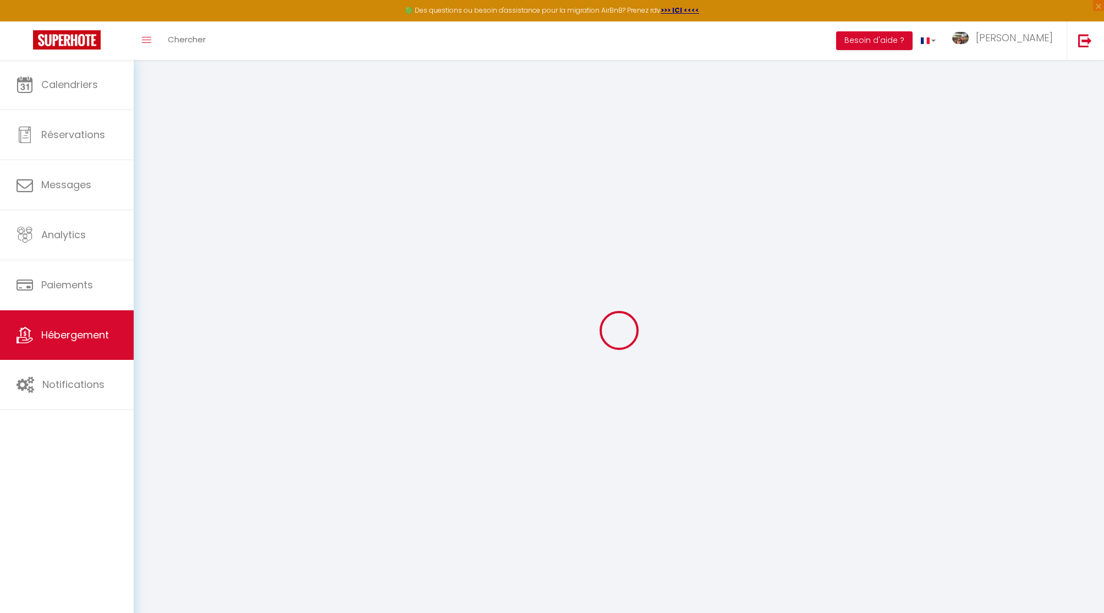
select select "23:15"
select select "11:00"
select select
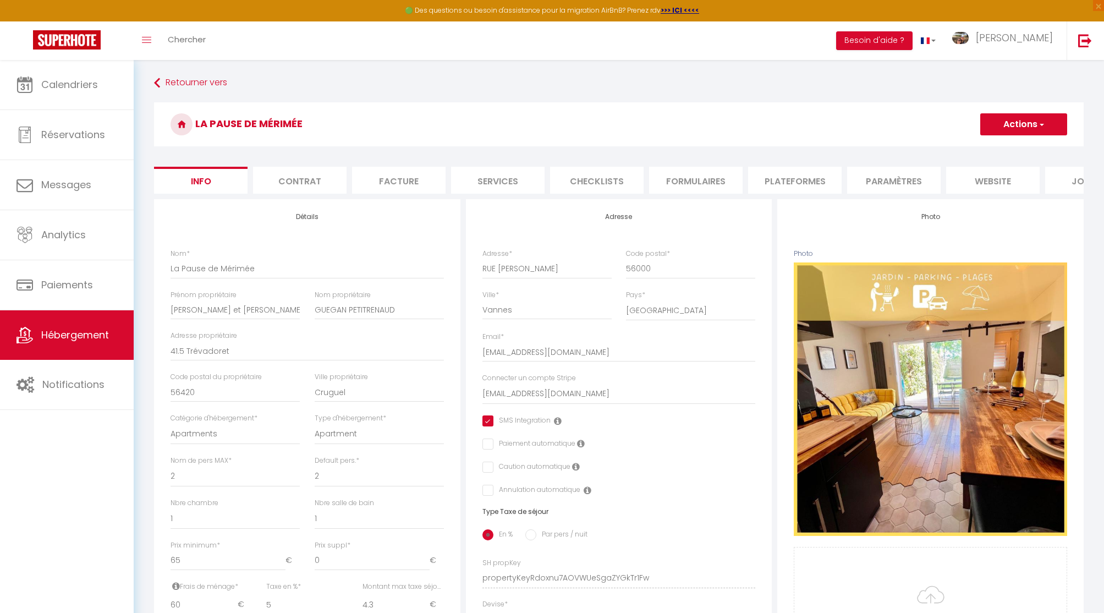
click at [485, 420] on input "checkbox" at bounding box center [516, 420] width 68 height 11
checkbox input "false"
select select
checkbox input "false"
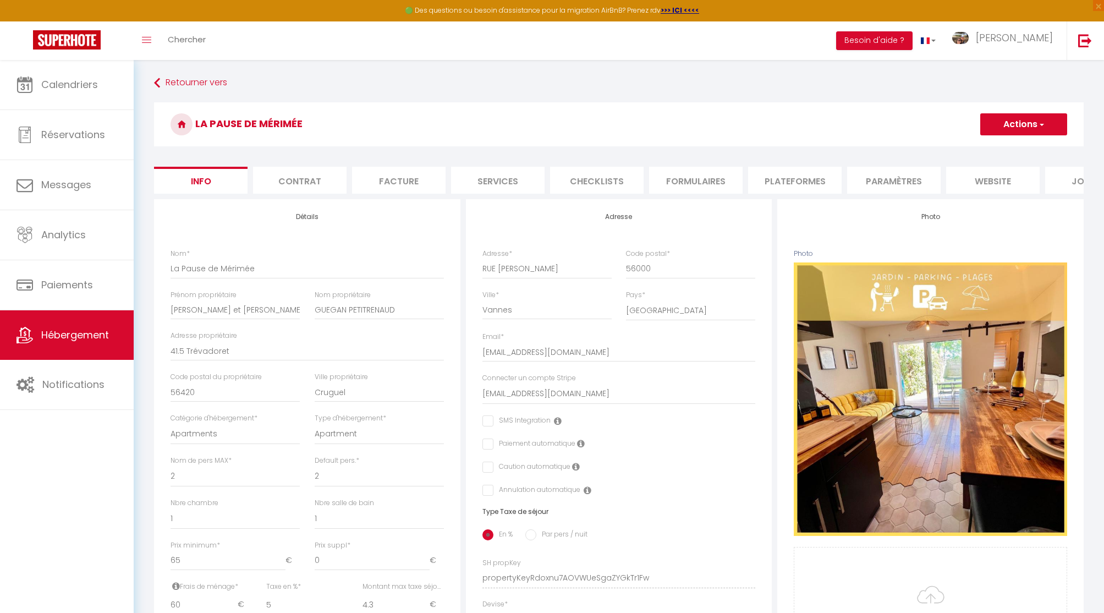
checkbox input "false"
click at [1021, 121] on button "Actions" at bounding box center [1023, 124] width 87 height 22
click at [988, 146] on input "Enregistrer" at bounding box center [980, 148] width 41 height 11
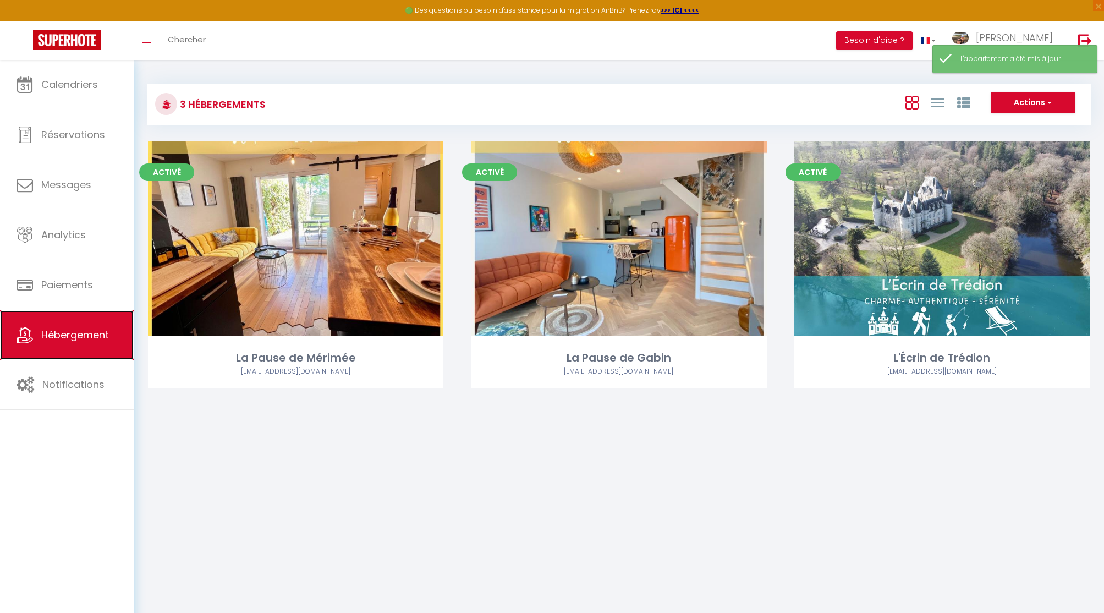
click at [67, 338] on span "Hébergement" at bounding box center [75, 335] width 68 height 14
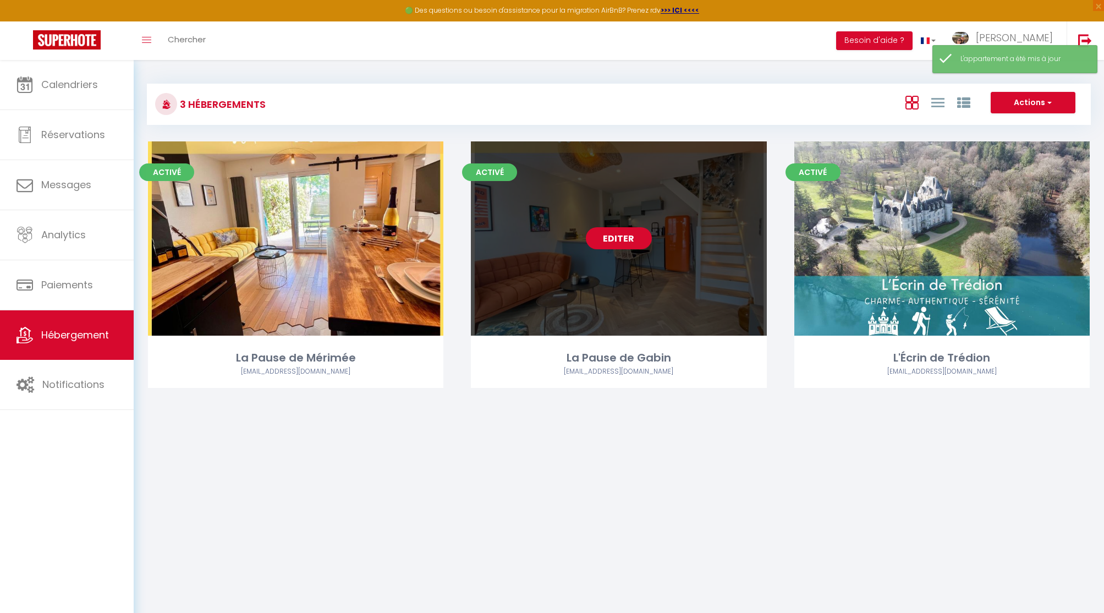
click at [614, 246] on link "Editer" at bounding box center [619, 238] width 66 height 22
select select "3"
select select "2"
select select "1"
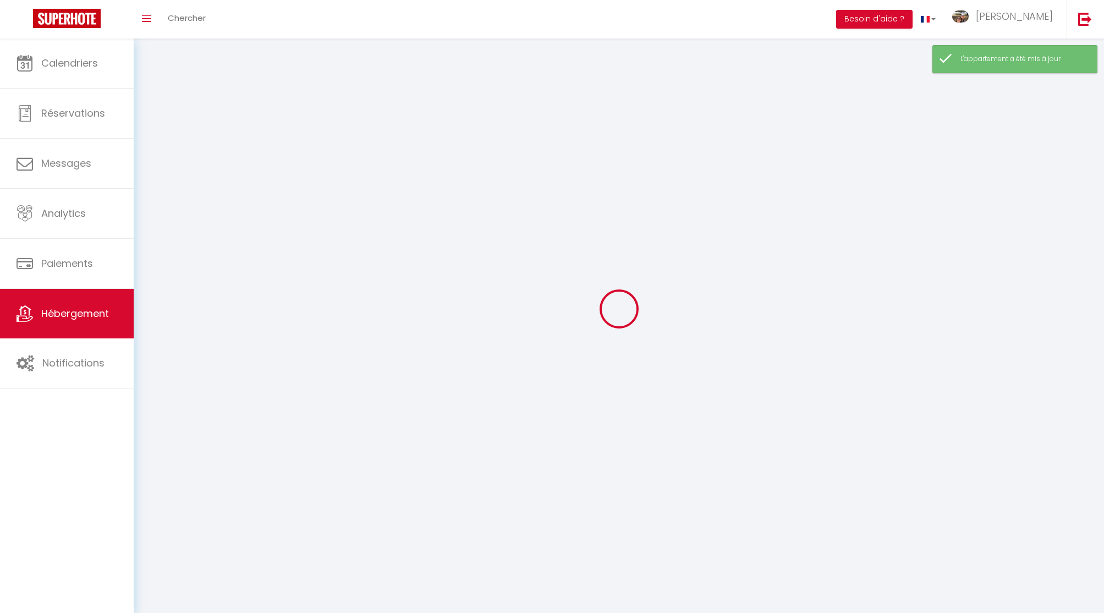
select select
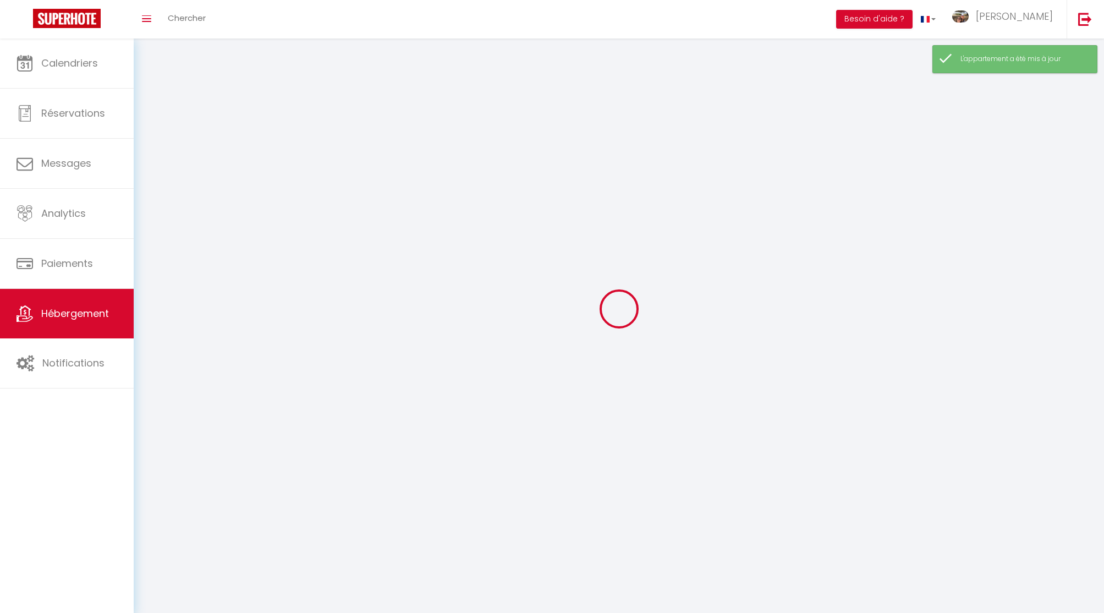
select select
checkbox input "false"
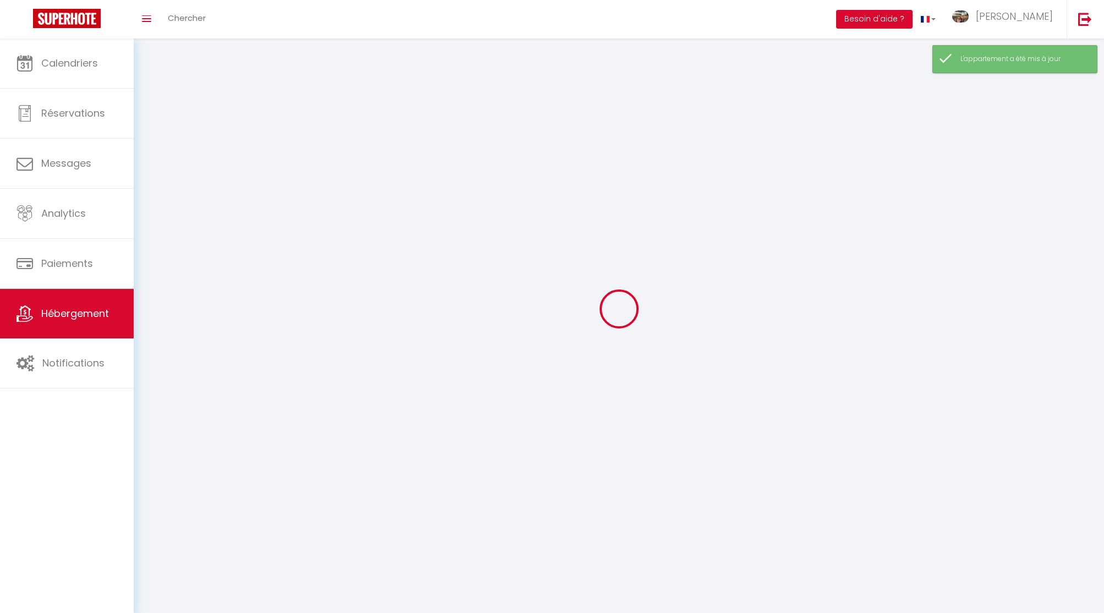
checkbox input "false"
select select
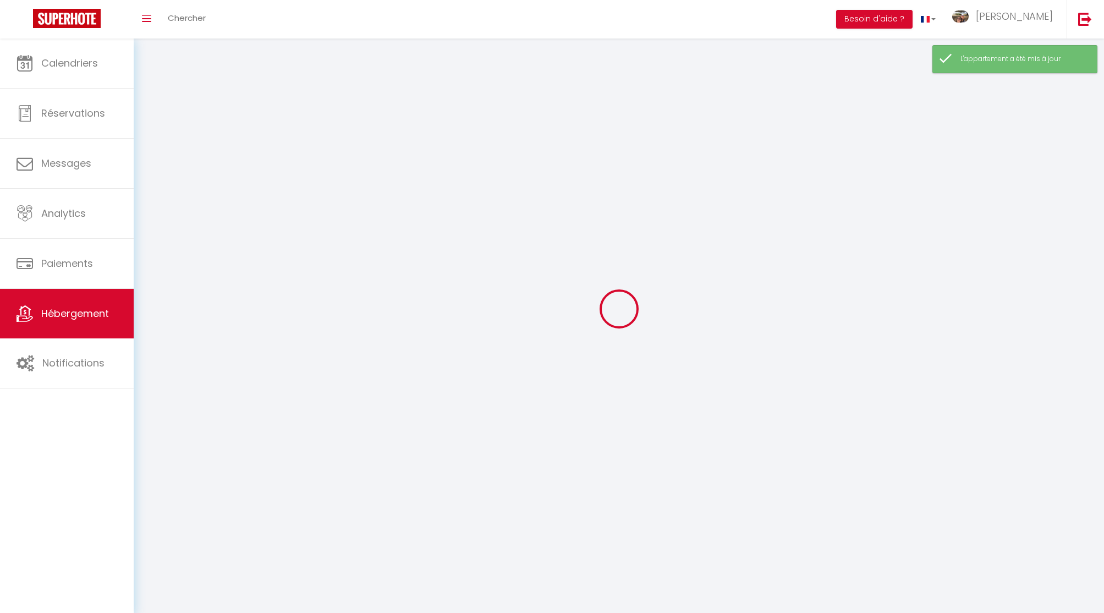
select select
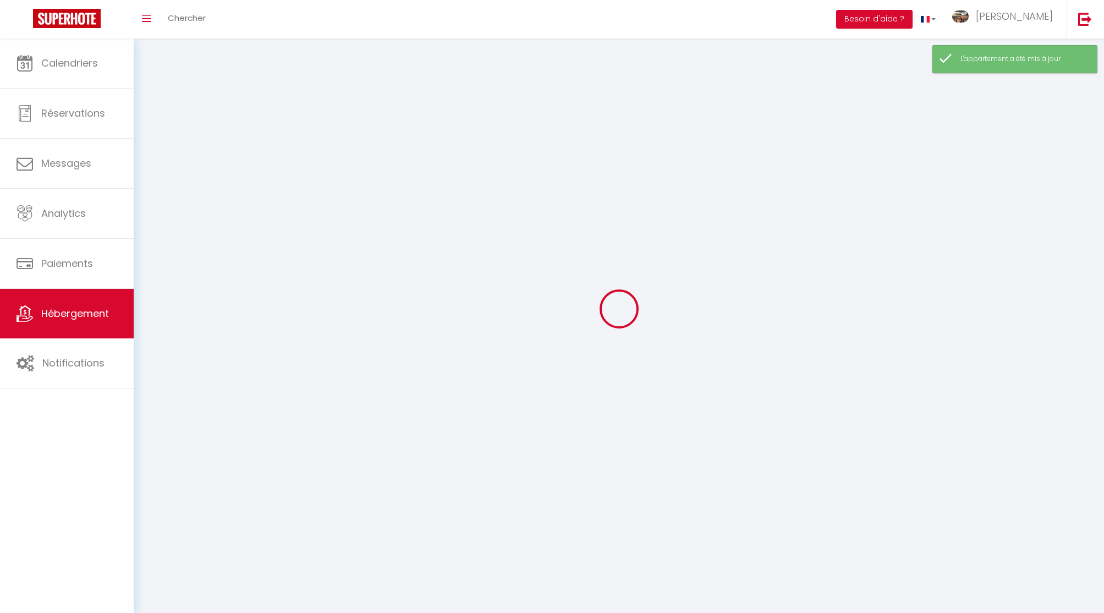
checkbox input "false"
select select
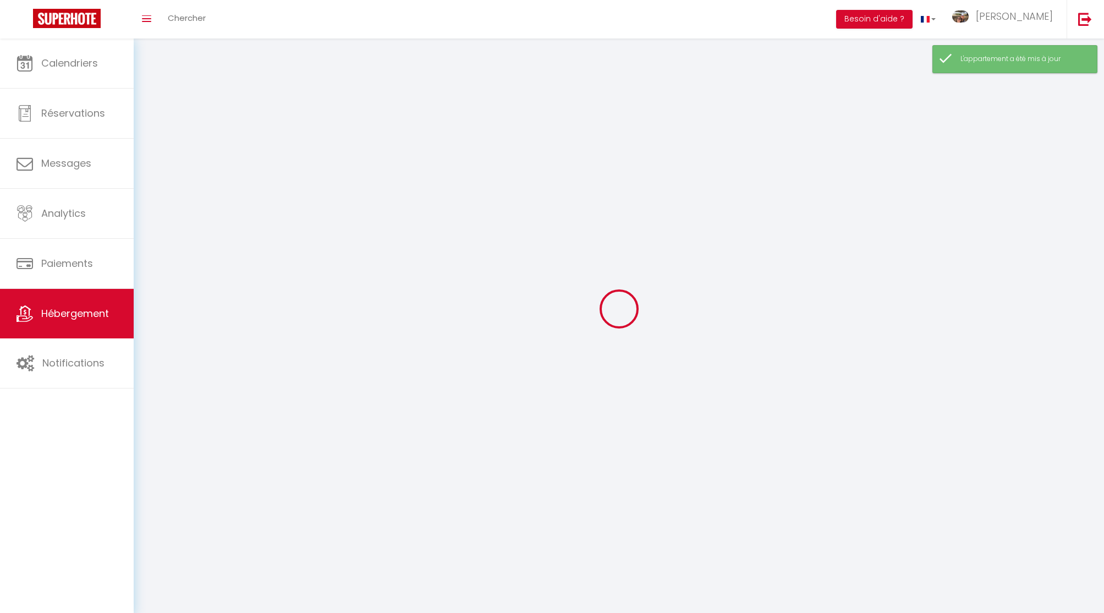
select select
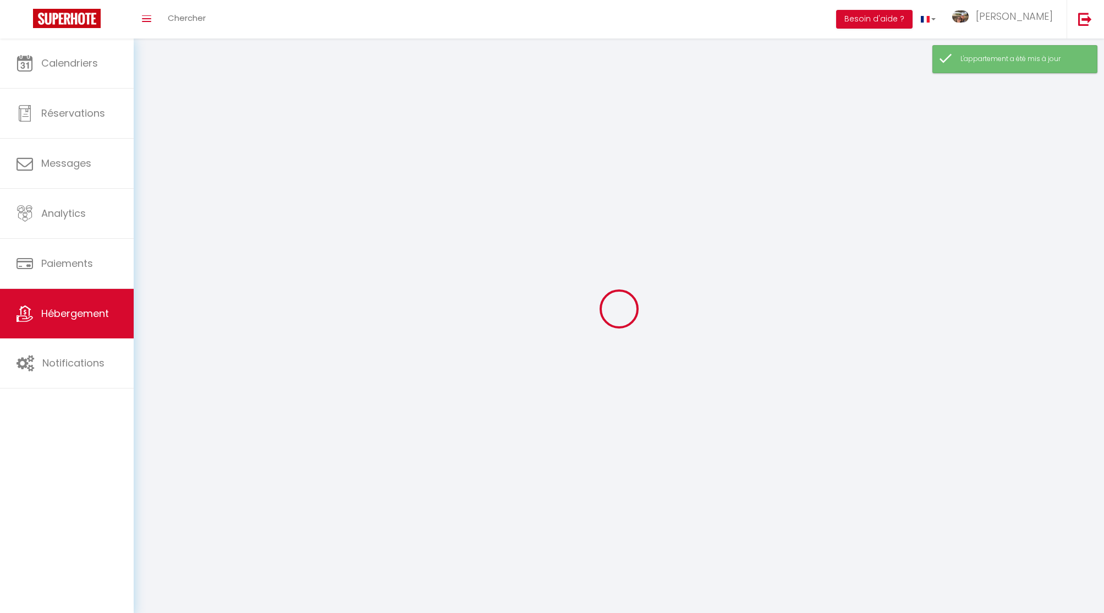
select select
checkbox input "false"
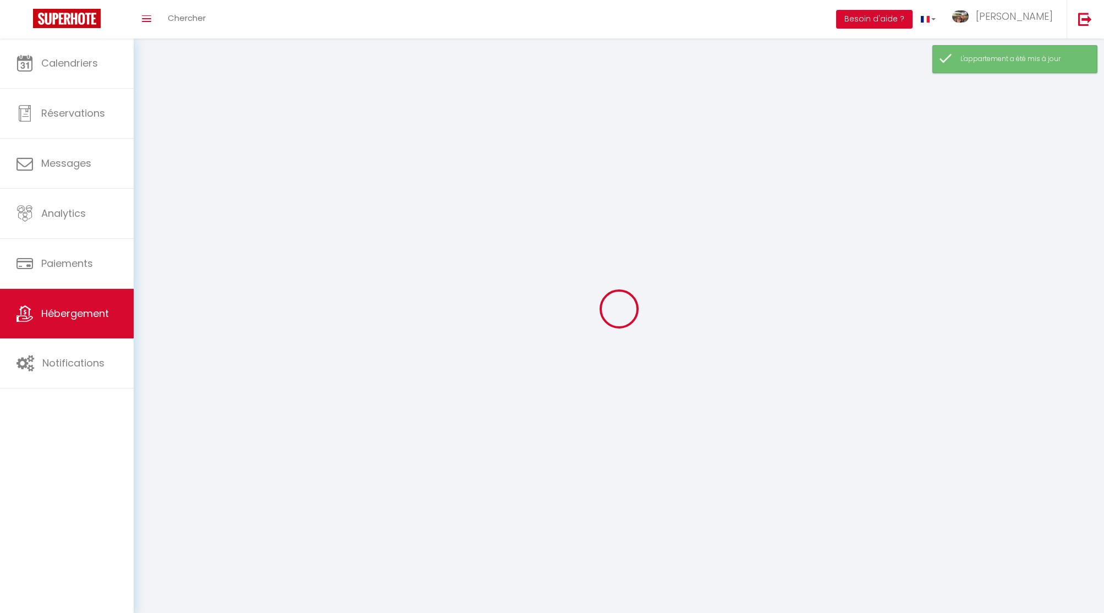
checkbox input "false"
select select
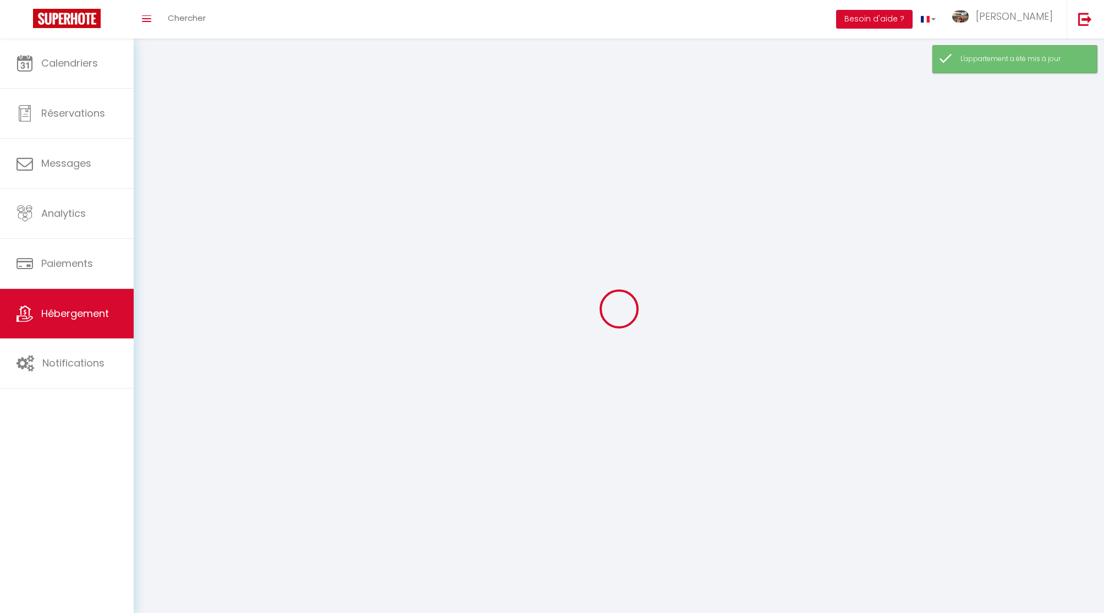
select select
checkbox input "false"
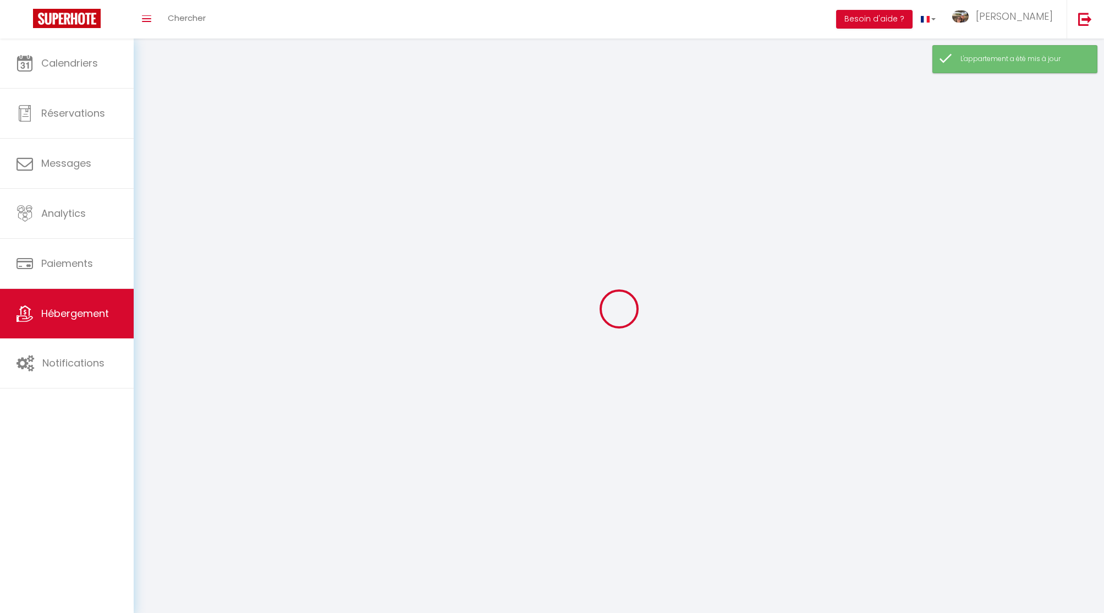
checkbox input "false"
select select
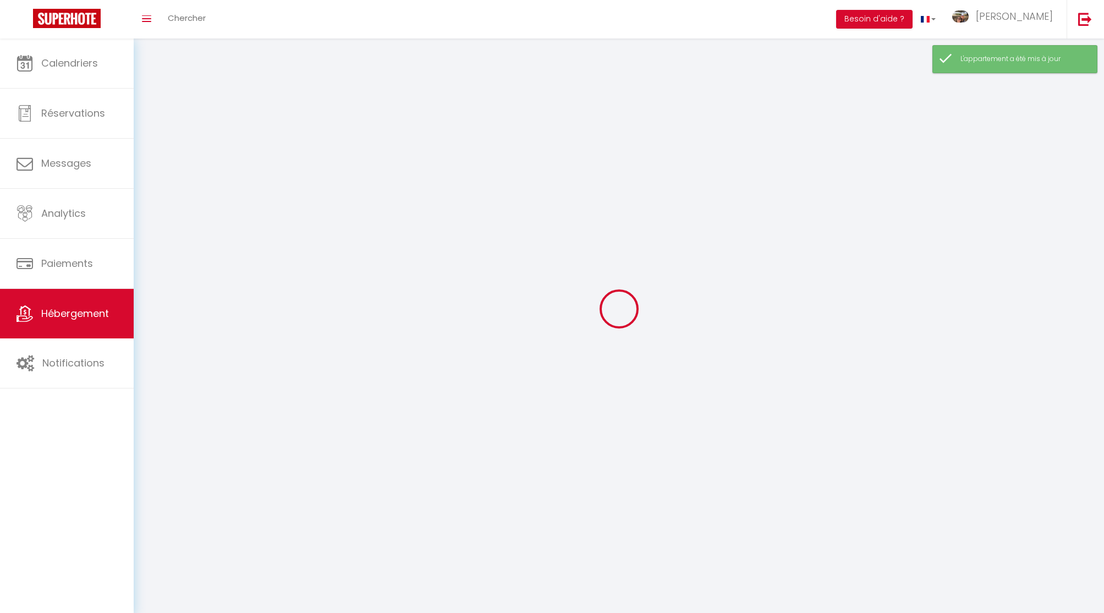
select select
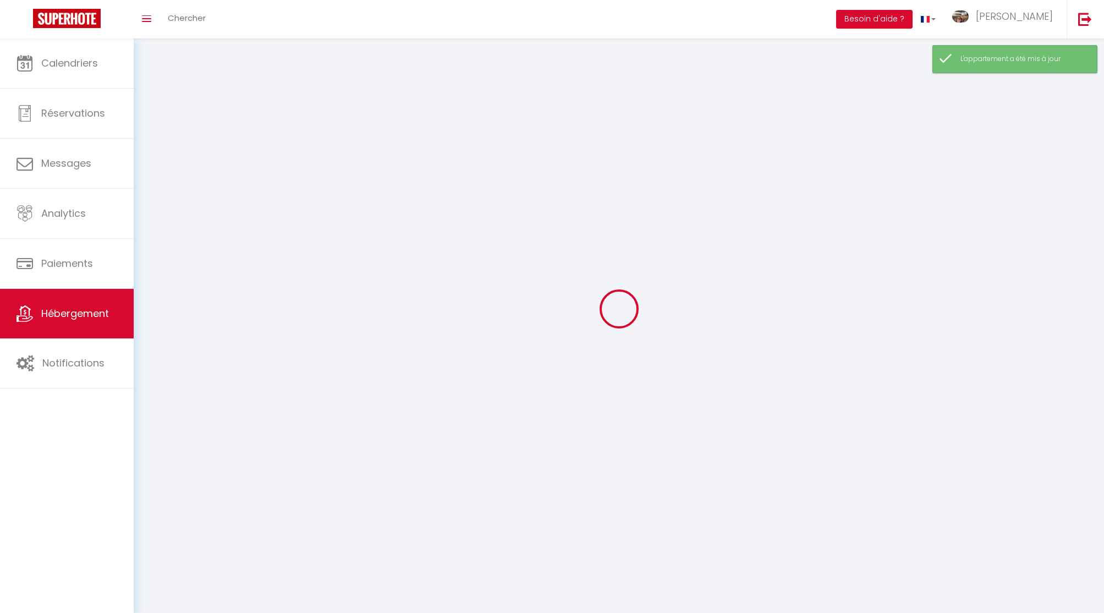
checkbox input "false"
select select
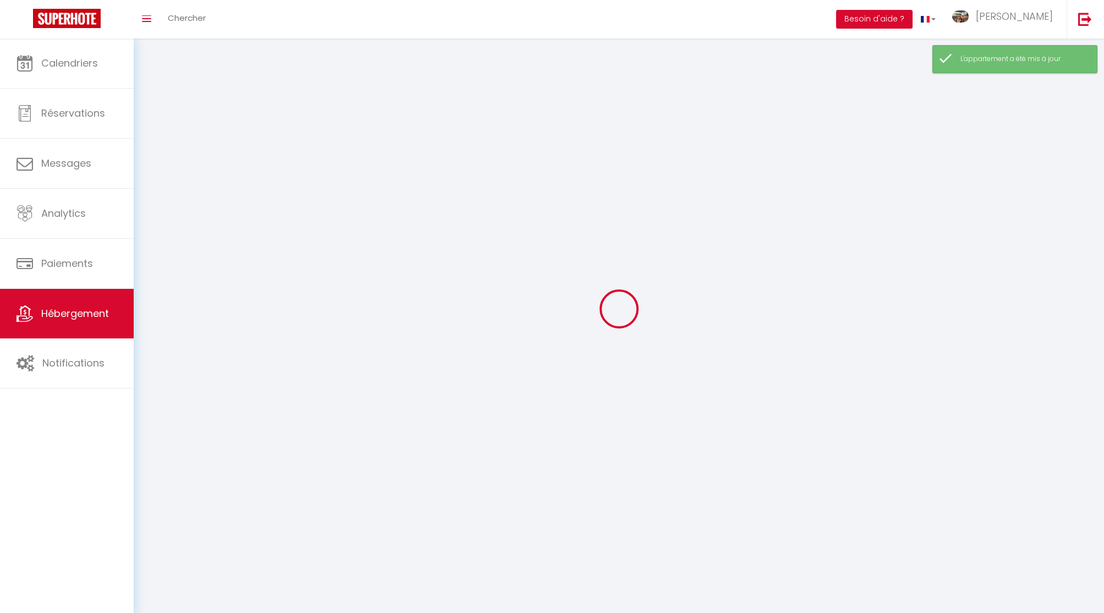
select select
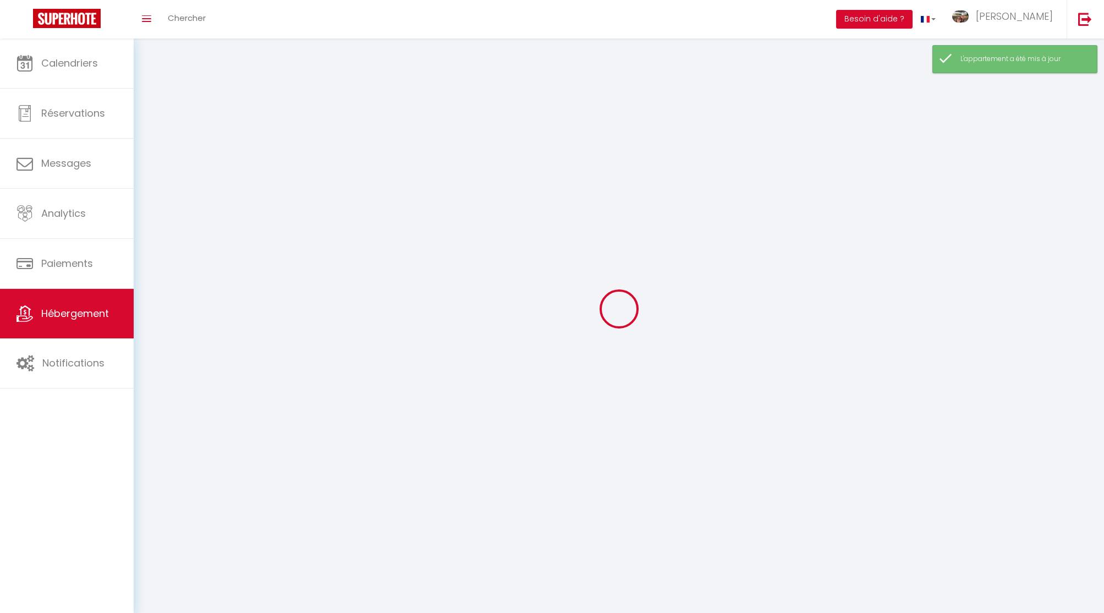
select select
checkbox input "false"
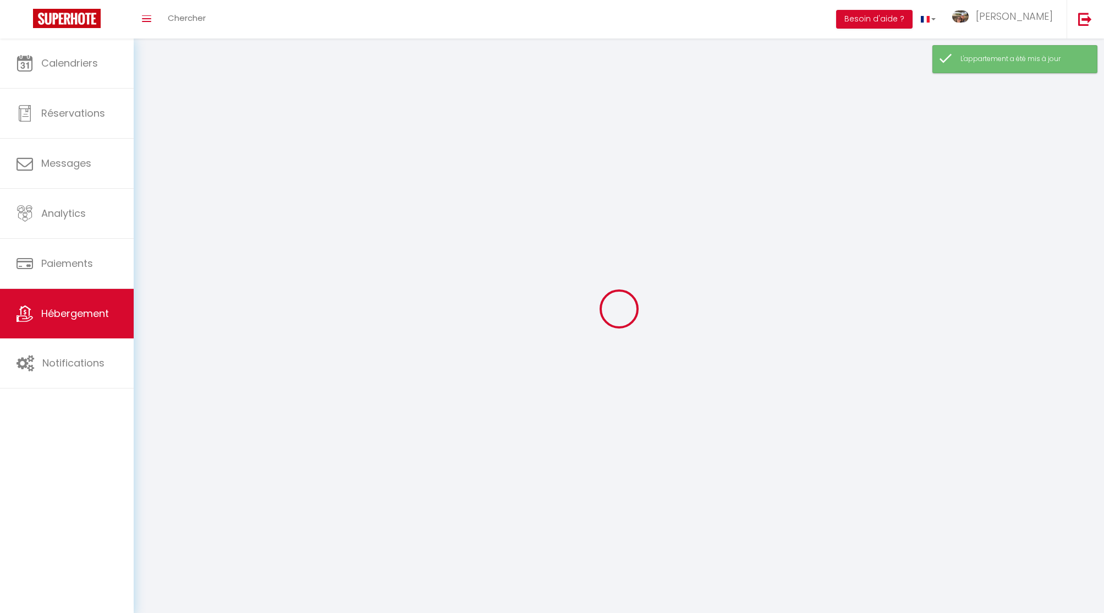
select select
select select "28"
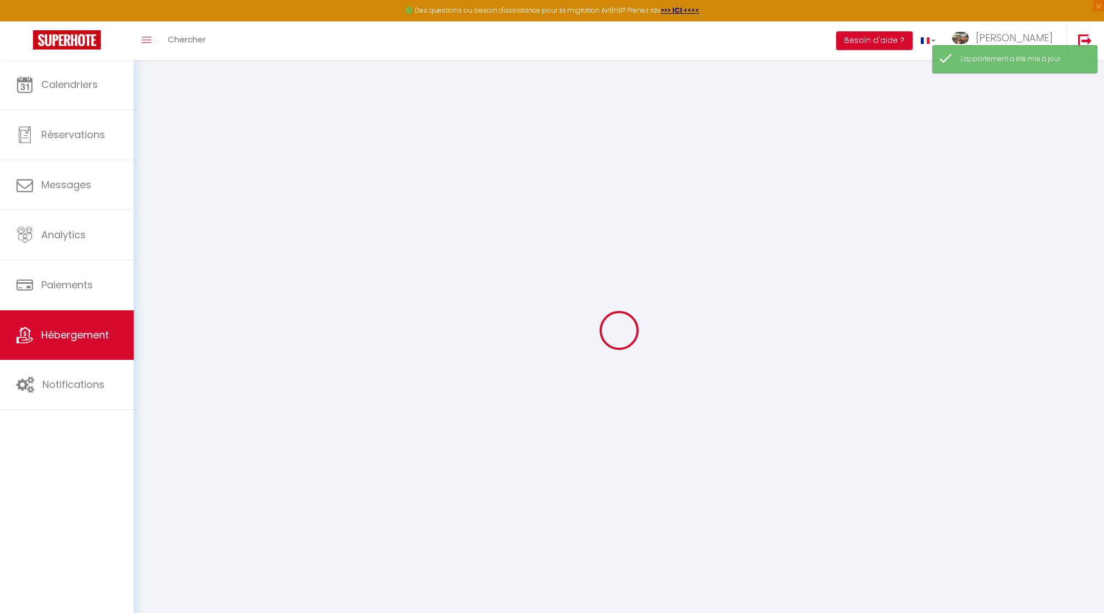
select select
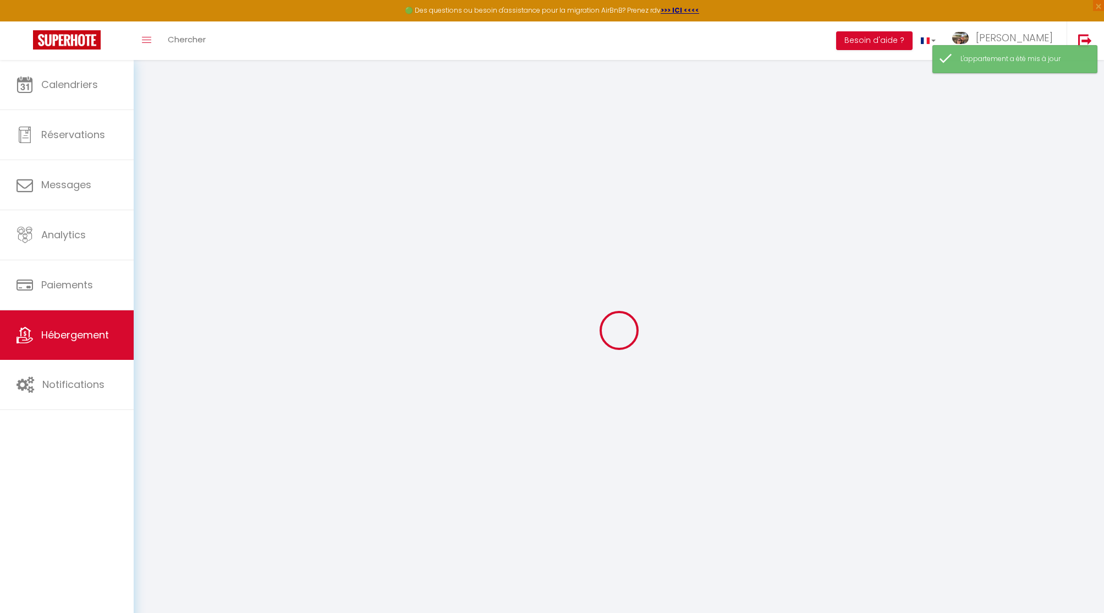
select select
checkbox input "false"
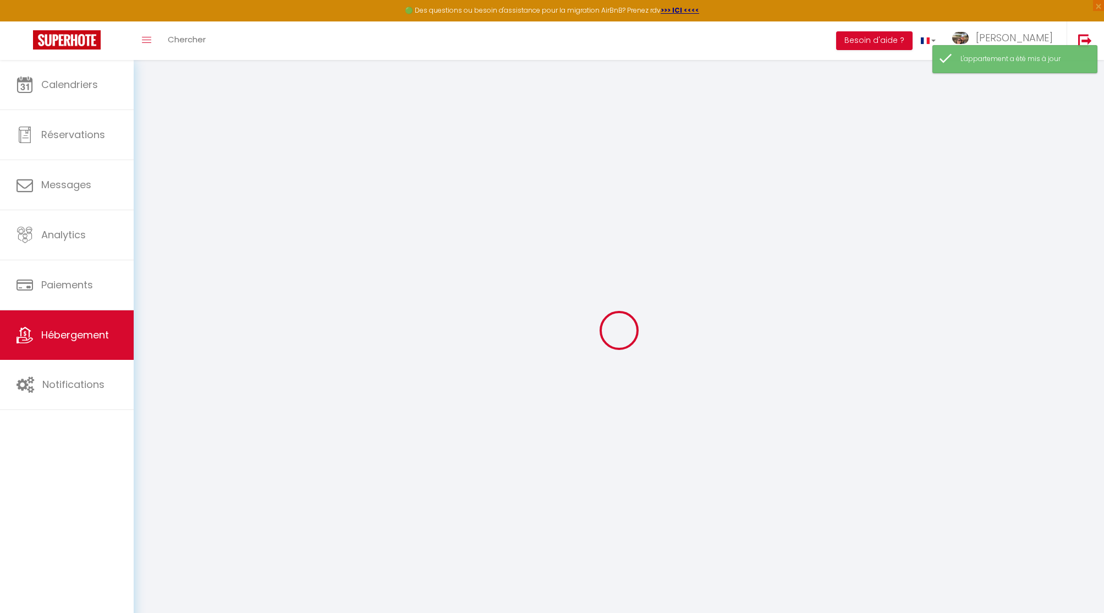
select select
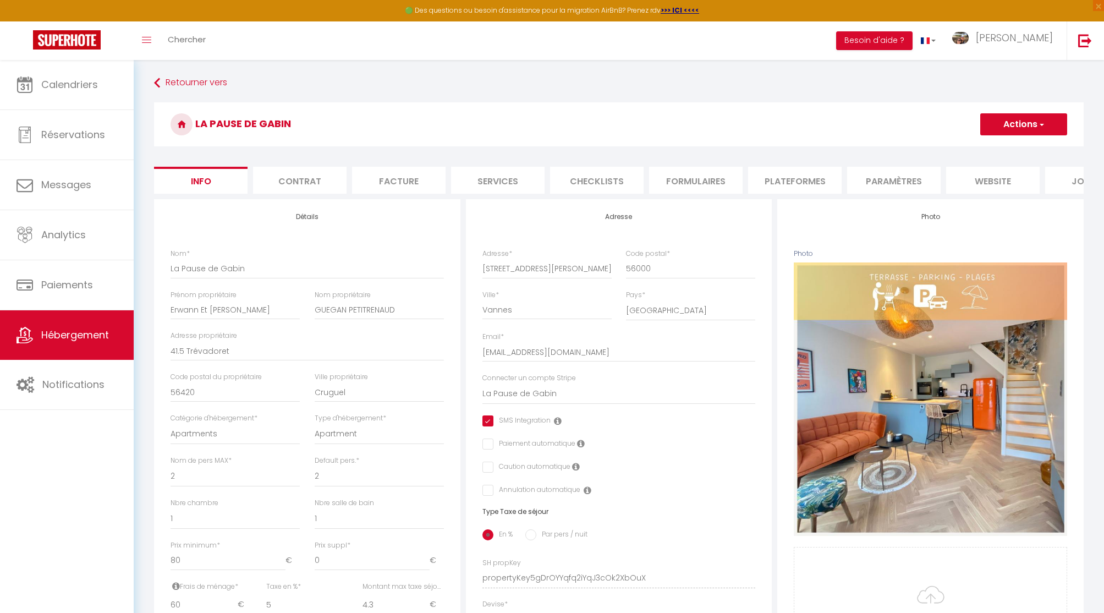
click at [482, 424] on div "Adresse Adresse * [STREET_ADDRESS][PERSON_NAME] [GEOGRAPHIC_DATA] [GEOGRAPHIC_D…" at bounding box center [619, 469] width 306 height 541
click at [486, 420] on input "checkbox" at bounding box center [516, 420] width 68 height 11
click at [1031, 121] on button "Actions" at bounding box center [1023, 124] width 87 height 22
click at [981, 150] on input "Enregistrer" at bounding box center [980, 148] width 41 height 11
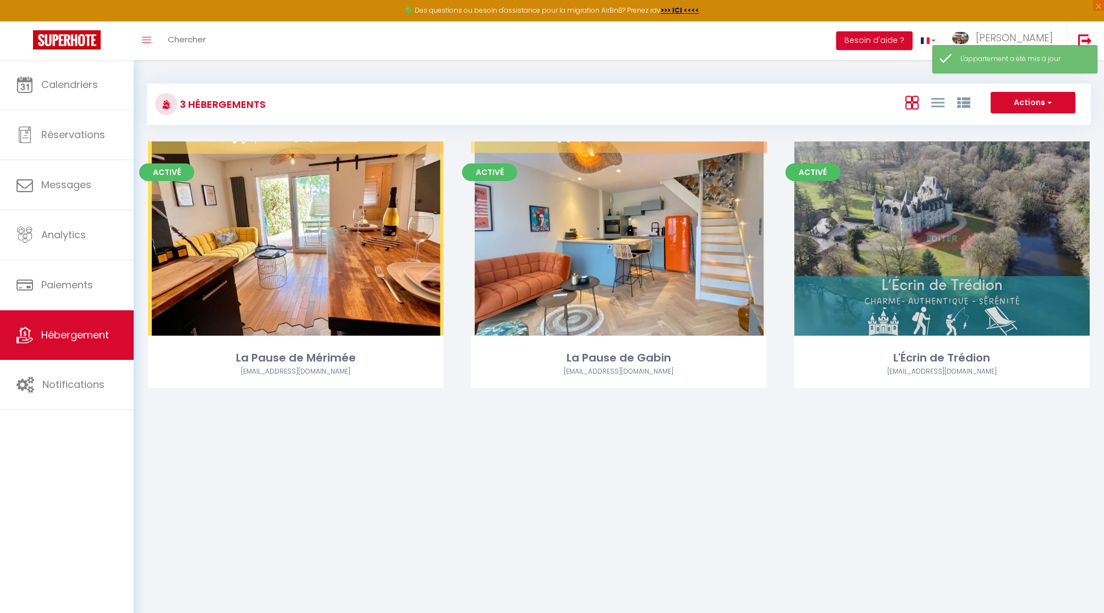
click at [948, 243] on link "Editer" at bounding box center [942, 238] width 66 height 22
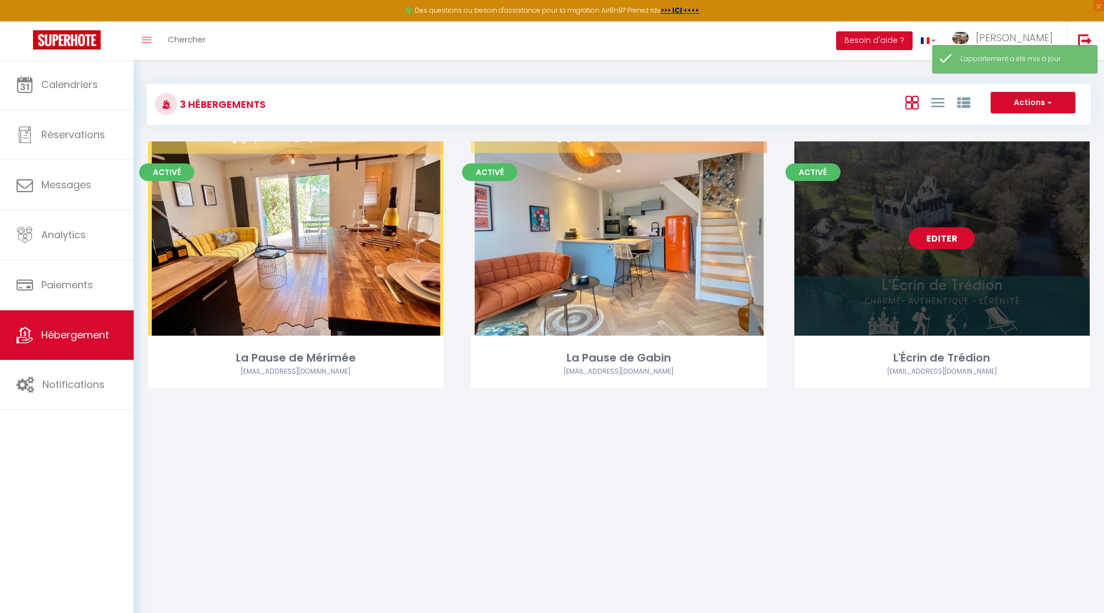
click at [948, 243] on link "Editer" at bounding box center [942, 238] width 66 height 22
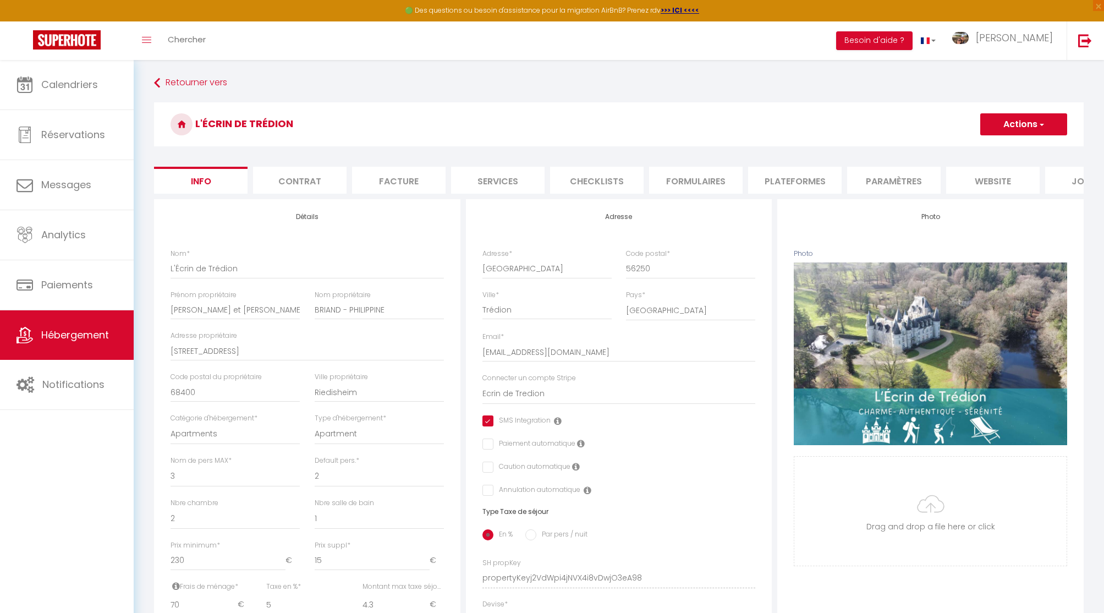
click at [486, 418] on input "checkbox" at bounding box center [516, 420] width 68 height 11
click at [999, 118] on button "Actions" at bounding box center [1023, 124] width 87 height 22
click at [986, 148] on input "Enregistrer" at bounding box center [980, 148] width 41 height 11
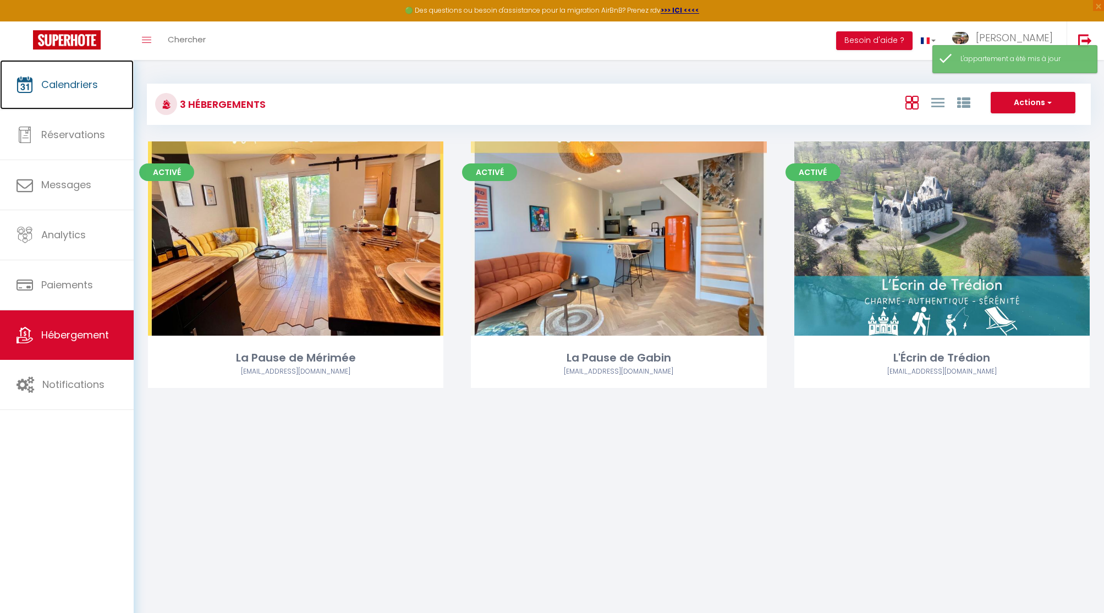
click at [82, 82] on span "Calendriers" at bounding box center [69, 85] width 57 height 14
